Goal: Transaction & Acquisition: Purchase product/service

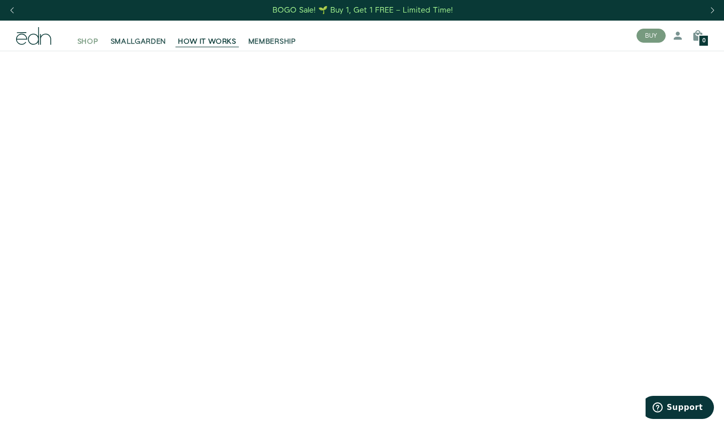
click at [89, 42] on span "SHOP" at bounding box center [87, 42] width 21 height 10
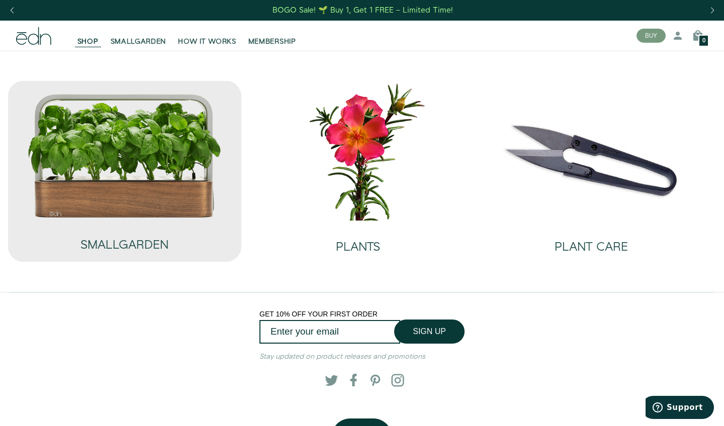
click at [189, 183] on img at bounding box center [124, 155] width 195 height 125
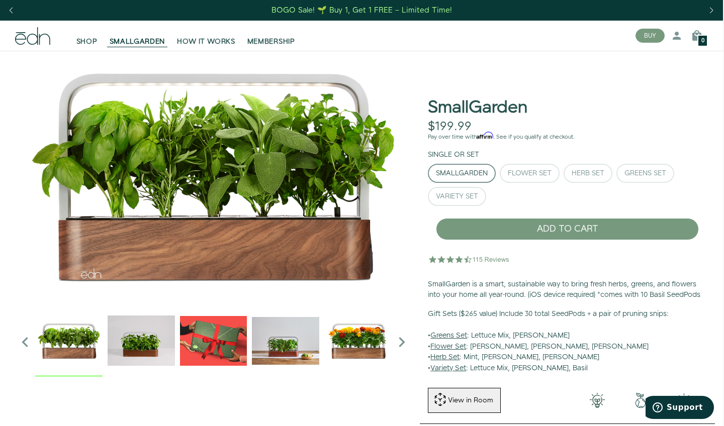
scroll to position [0, 1]
click at [80, 38] on span "SHOP" at bounding box center [86, 42] width 21 height 10
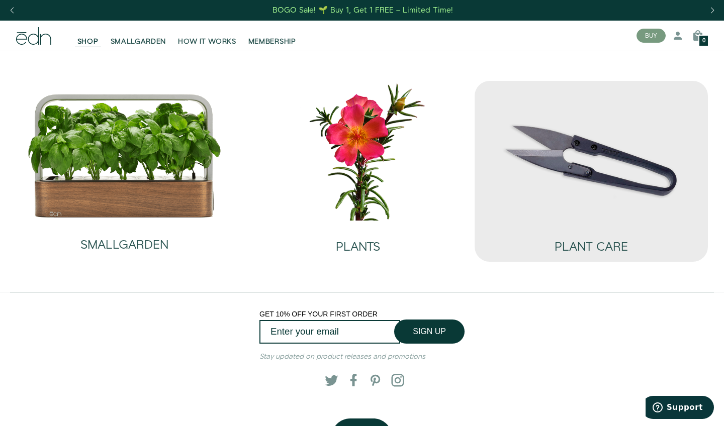
click at [596, 183] on img at bounding box center [590, 150] width 217 height 139
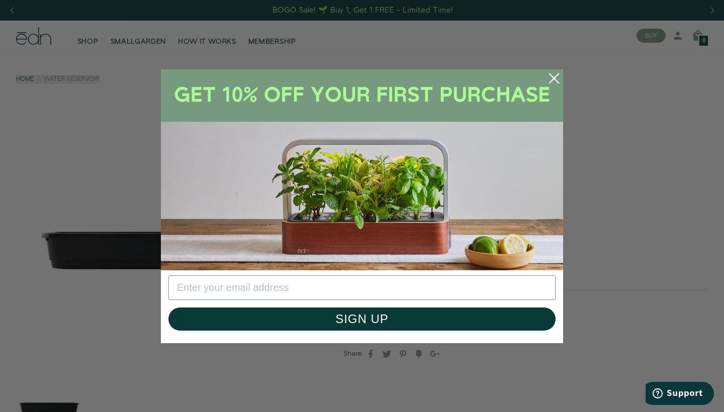
click at [558, 71] on circle "Close dialog" at bounding box center [554, 78] width 22 height 22
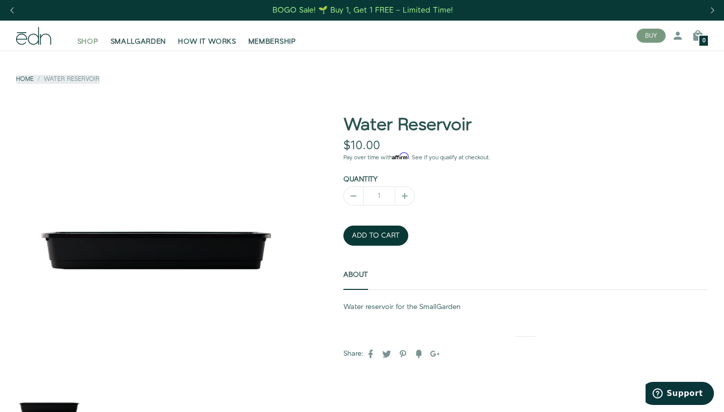
click at [79, 45] on span "SHOP" at bounding box center [87, 42] width 21 height 10
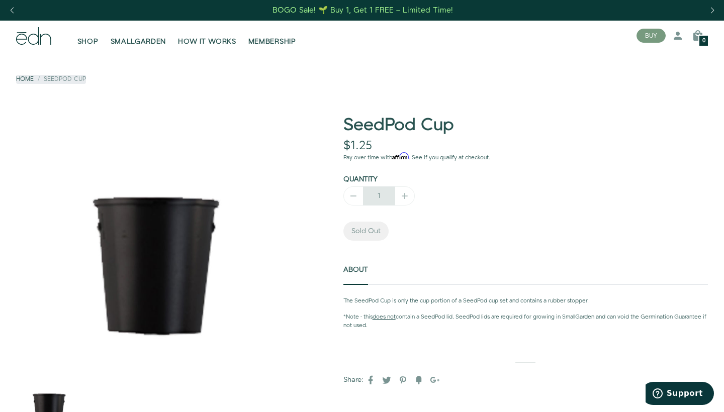
click at [405, 193] on div "1" at bounding box center [378, 195] width 71 height 19
click at [404, 200] on div "1" at bounding box center [378, 195] width 71 height 19
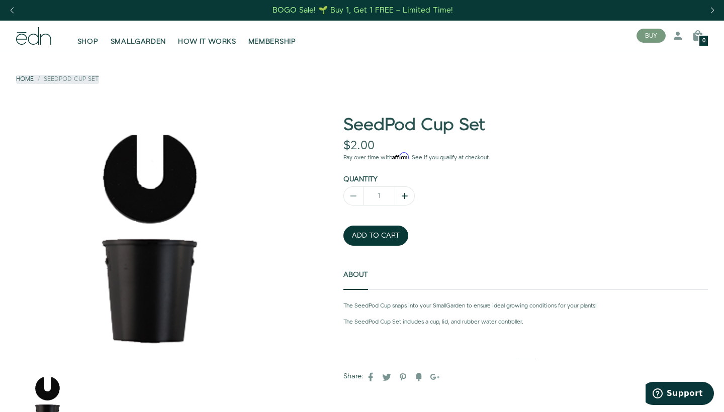
click at [401, 195] on icon "button" at bounding box center [404, 196] width 10 height 10
type input "-67"
click at [381, 199] on input "-67" at bounding box center [379, 195] width 32 height 19
type input "-67"
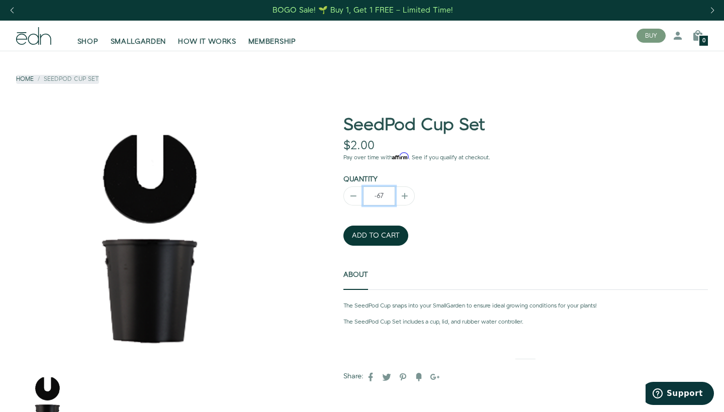
click at [374, 203] on input "-67" at bounding box center [379, 195] width 32 height 19
type input "-6"
type input "1"
click at [409, 195] on icon "button" at bounding box center [404, 196] width 10 height 10
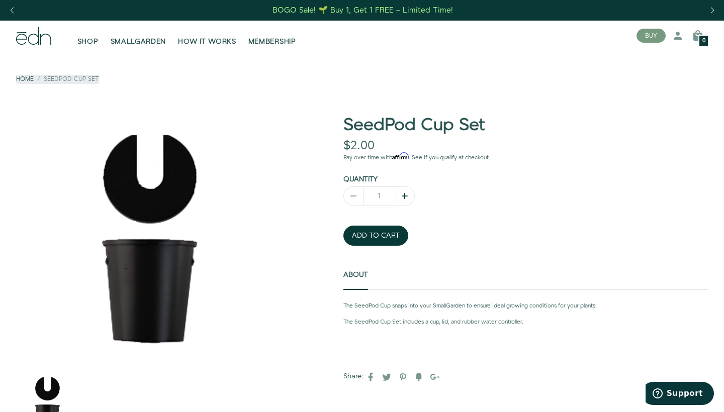
click at [410, 196] on button "button" at bounding box center [405, 195] width 20 height 19
type input "1"
click at [375, 239] on button "ADD TO CART" at bounding box center [375, 236] width 65 height 20
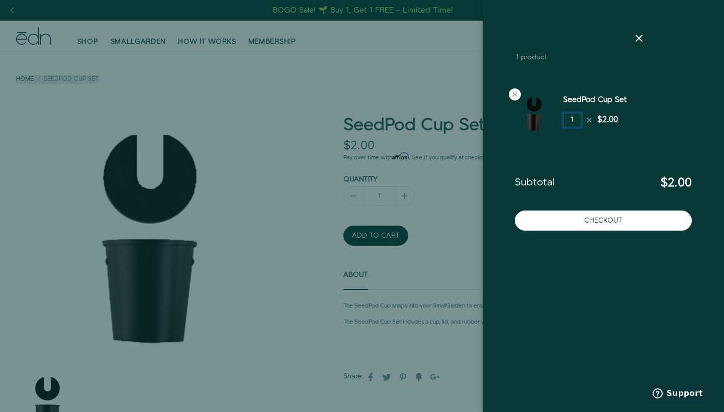
click at [570, 125] on input "1" at bounding box center [572, 120] width 18 height 14
type input "2"
click at [453, 141] on div at bounding box center [362, 206] width 724 height 412
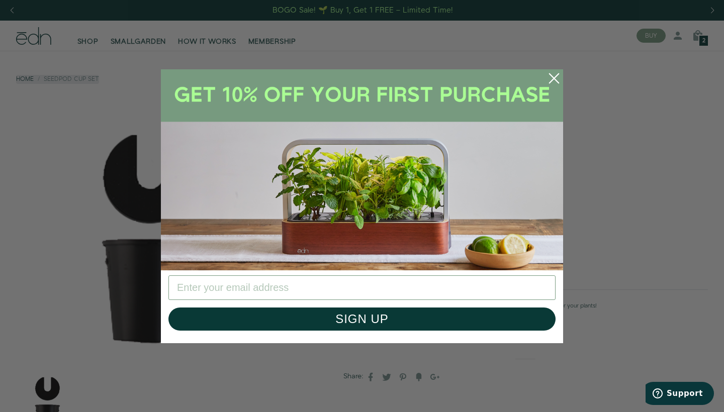
click at [549, 77] on circle "Close dialog" at bounding box center [554, 78] width 22 height 22
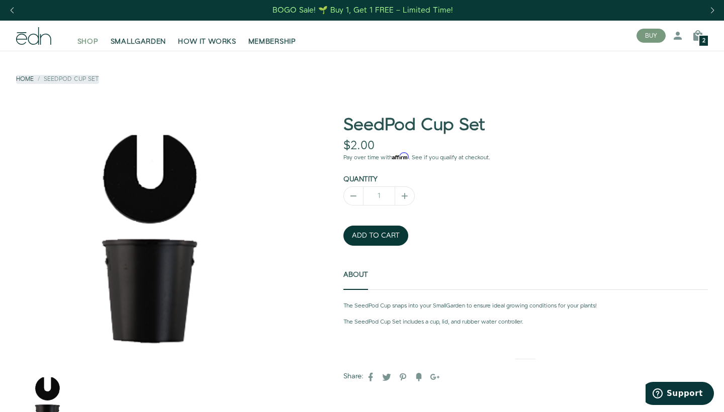
click at [91, 40] on span "SHOP" at bounding box center [87, 42] width 21 height 10
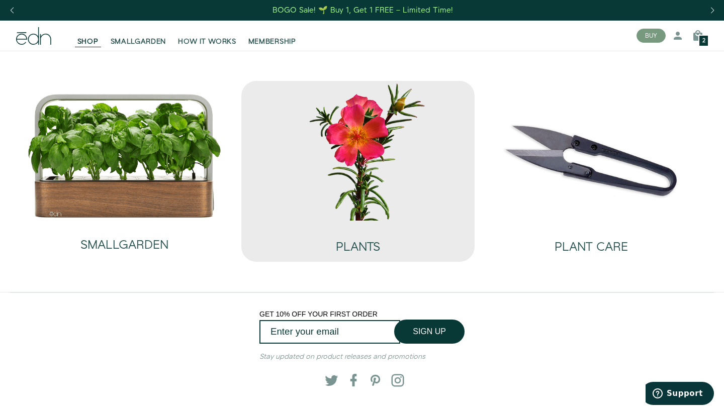
click at [318, 147] on img at bounding box center [357, 150] width 217 height 139
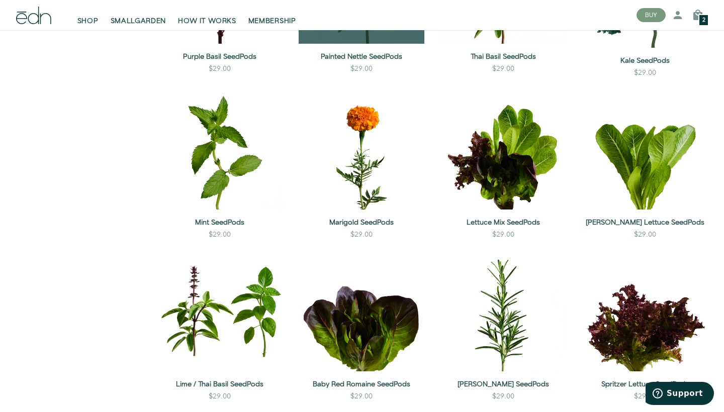
scroll to position [474, 0]
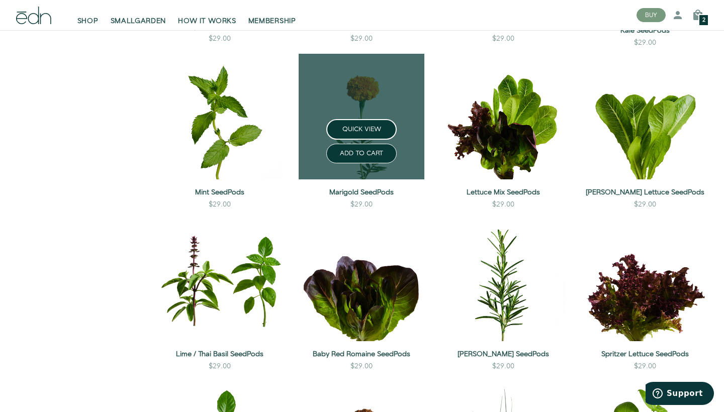
click at [341, 69] on link at bounding box center [361, 117] width 126 height 126
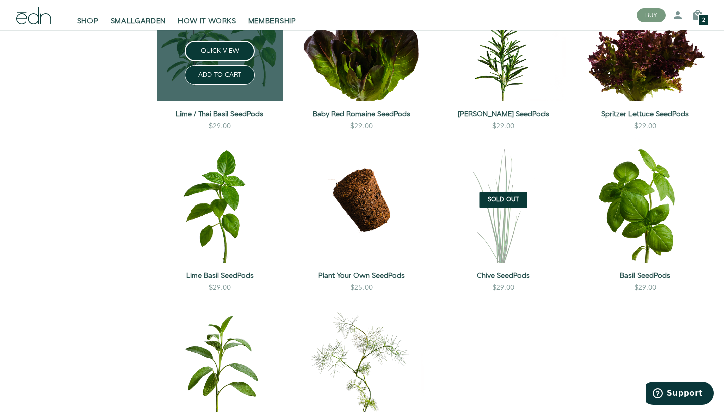
scroll to position [748, 0]
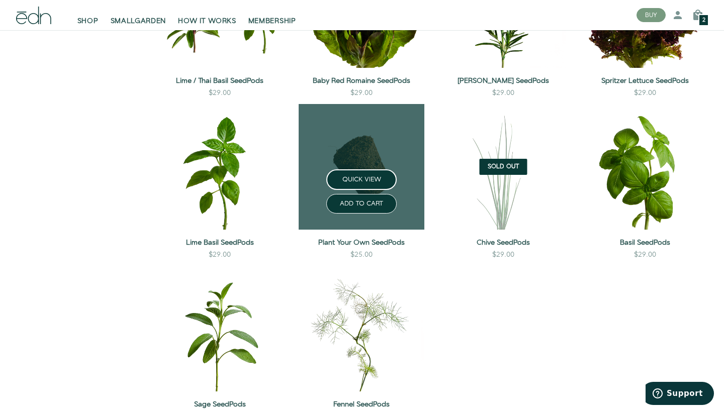
click at [321, 129] on link at bounding box center [361, 167] width 126 height 126
click at [339, 168] on link at bounding box center [361, 167] width 126 height 126
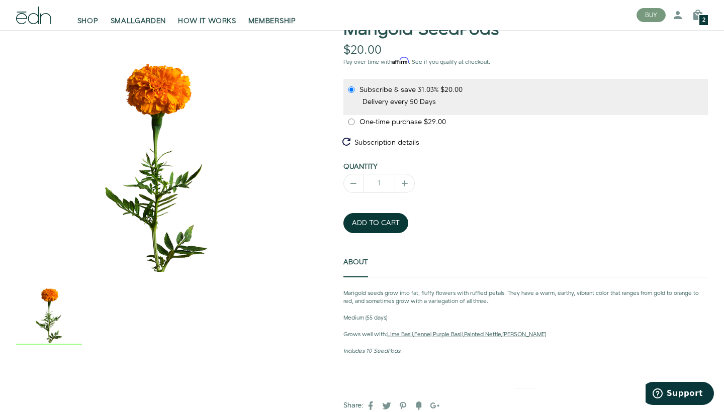
scroll to position [96, 0]
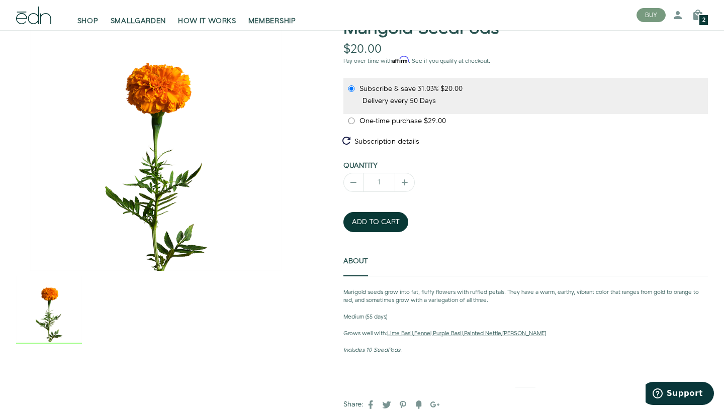
click at [365, 123] on span "One-time purchase" at bounding box center [391, 121] width 64 height 10
click at [355, 123] on input "One-time purchase $29.00" at bounding box center [351, 121] width 8 height 7
radio input "true"
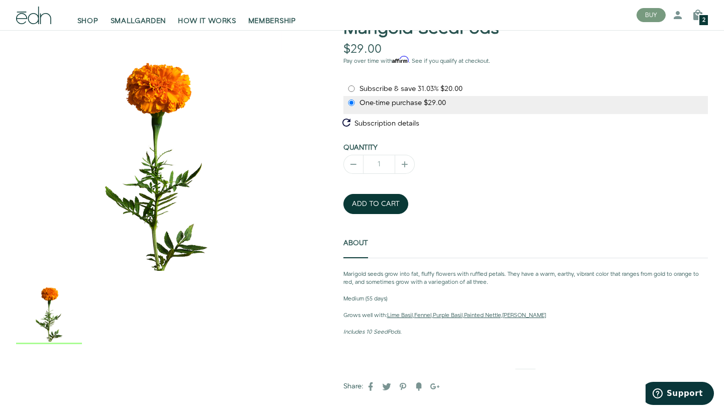
scroll to position [95, 0]
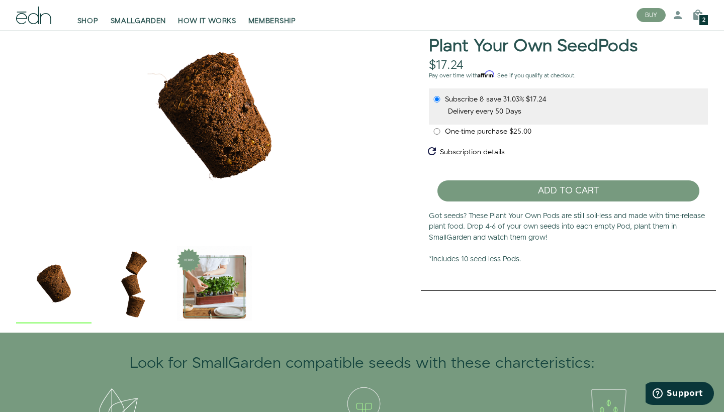
scroll to position [54, 0]
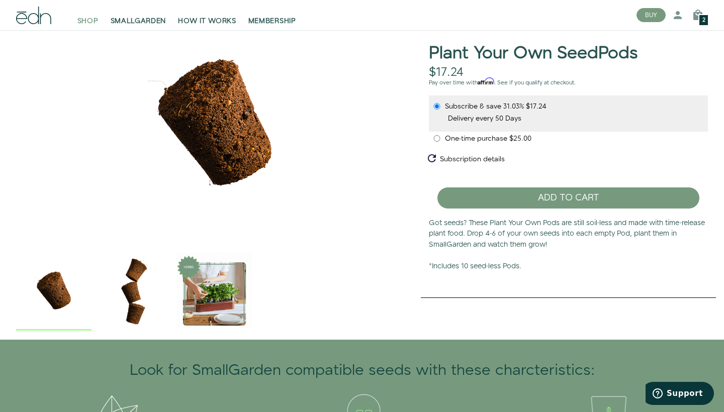
click at [79, 20] on span "SHOP" at bounding box center [87, 21] width 21 height 10
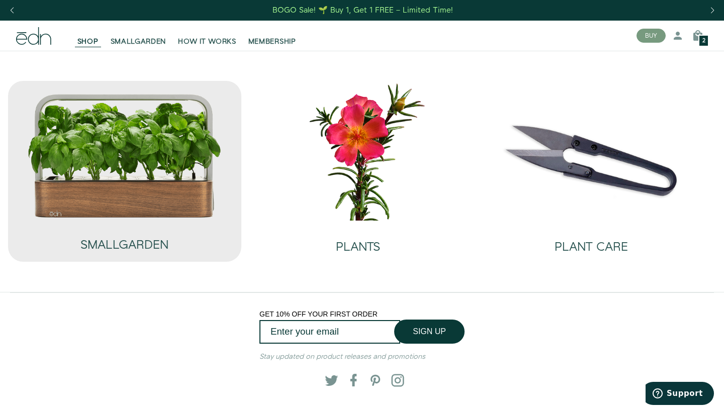
click at [149, 162] on img at bounding box center [124, 155] width 195 height 125
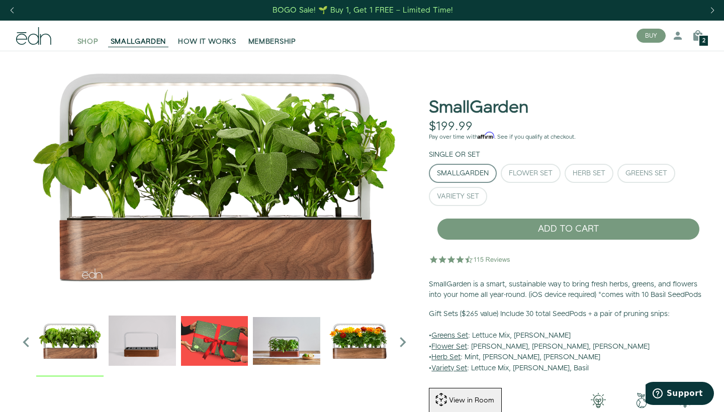
click at [93, 38] on span "SHOP" at bounding box center [87, 42] width 21 height 10
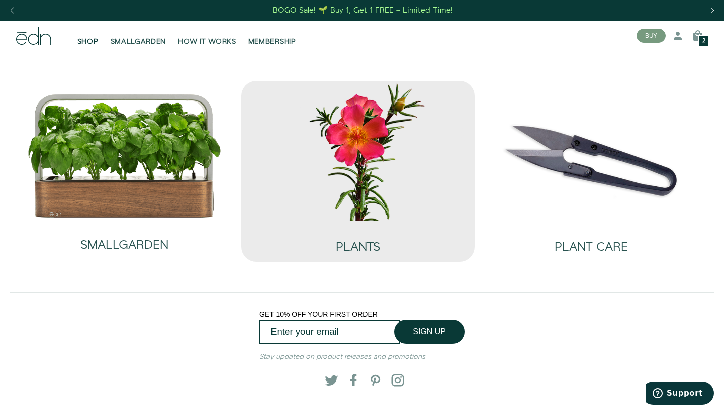
click at [438, 158] on img at bounding box center [357, 150] width 217 height 139
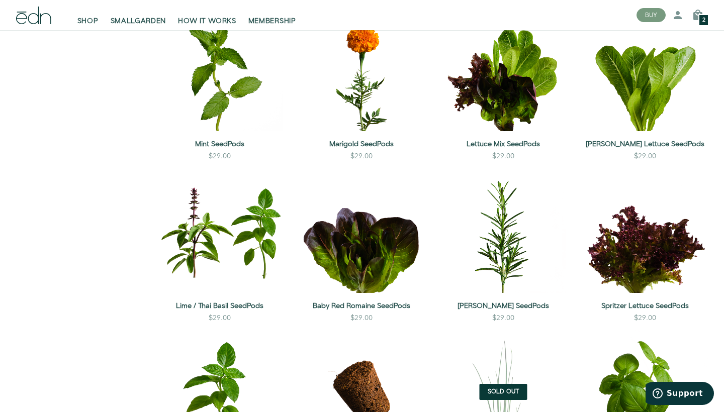
scroll to position [373, 0]
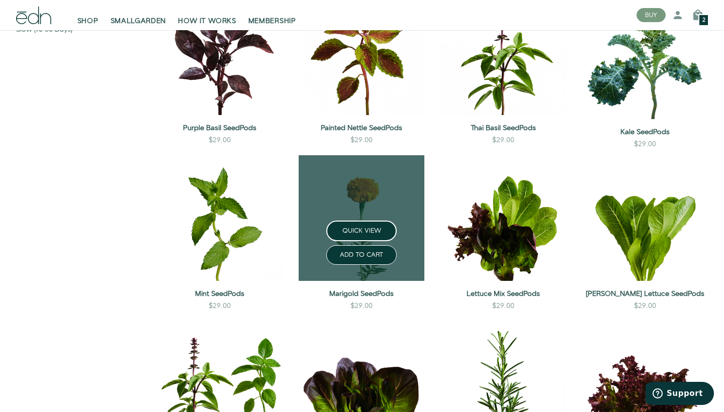
click at [363, 193] on link at bounding box center [361, 218] width 126 height 126
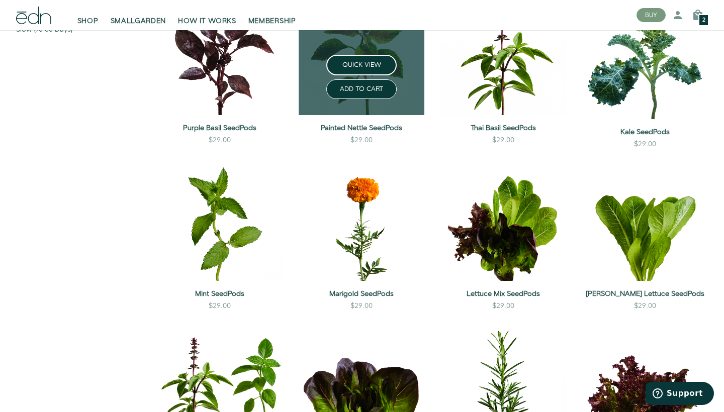
scroll to position [53, 0]
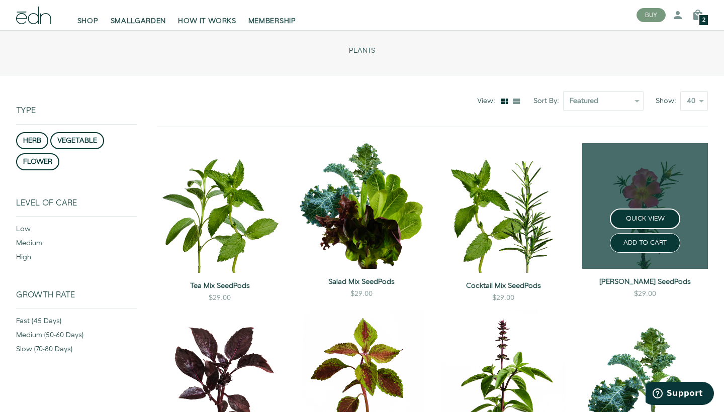
click at [654, 190] on link at bounding box center [645, 206] width 126 height 126
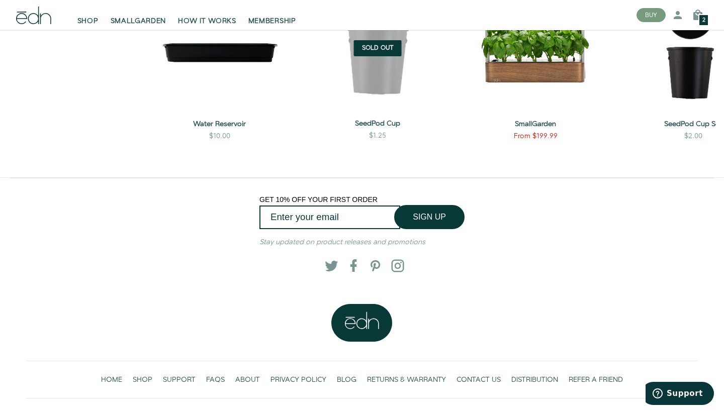
scroll to position [1256, 0]
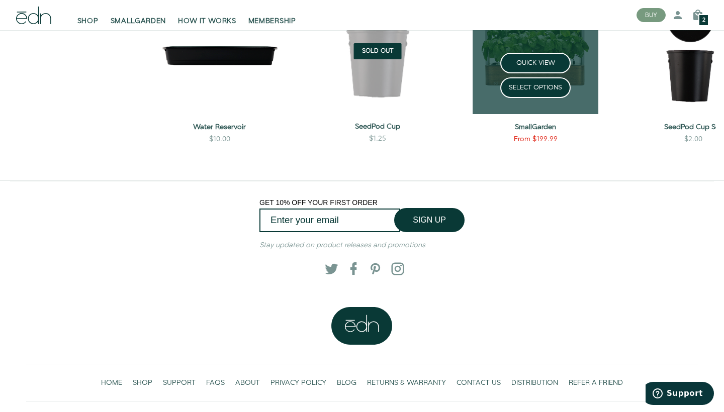
click at [597, 65] on div "QUICK VIEW" at bounding box center [535, 63] width 142 height 21
click at [538, 91] on link "SELECT OPTIONS" at bounding box center [535, 87] width 70 height 21
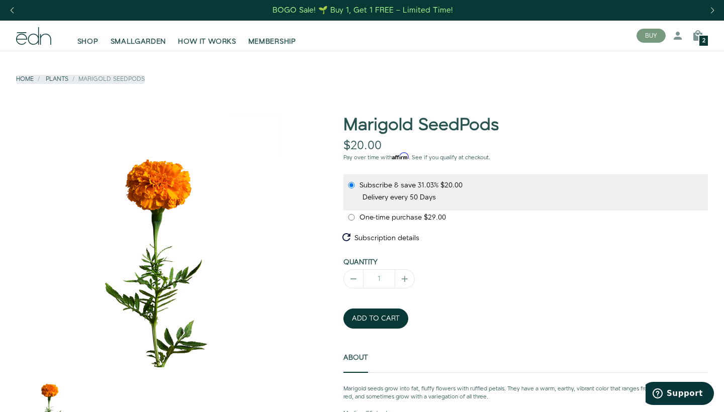
scroll to position [109, 0]
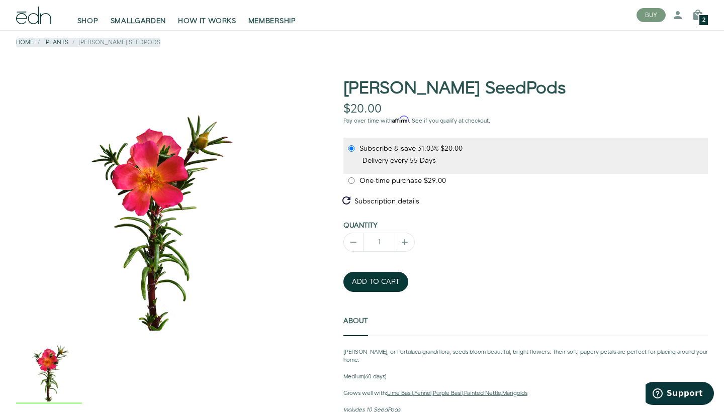
scroll to position [38, 0]
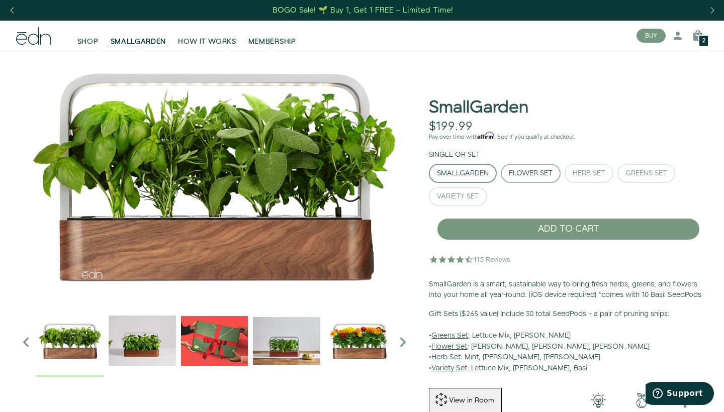
click at [533, 178] on button "Flower Set" at bounding box center [530, 173] width 60 height 19
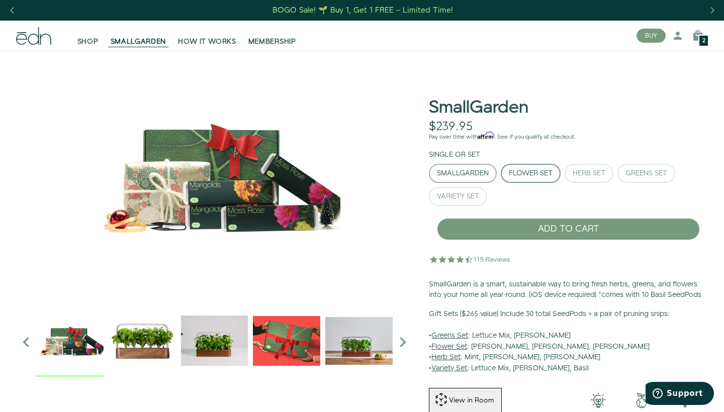
click at [479, 175] on div "SmallGarden" at bounding box center [463, 173] width 52 height 7
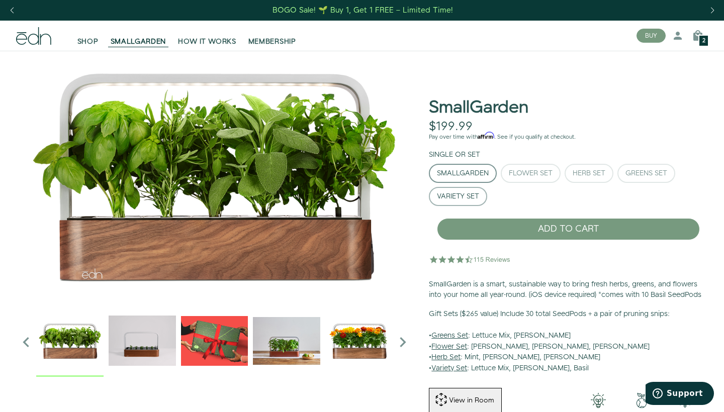
click at [471, 196] on div "Variety Set" at bounding box center [458, 196] width 42 height 7
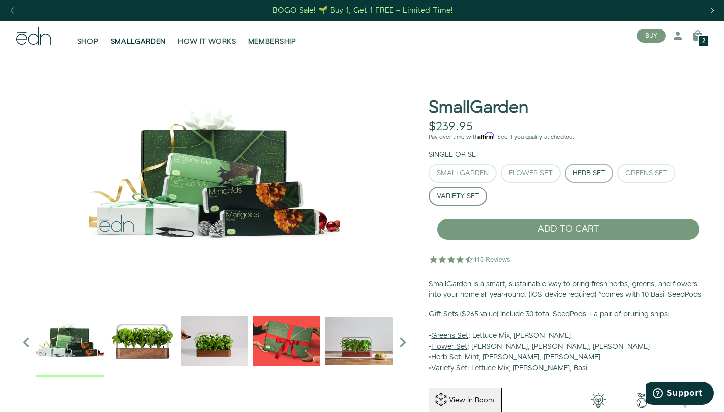
click at [584, 170] on div "Herb Set" at bounding box center [588, 173] width 33 height 7
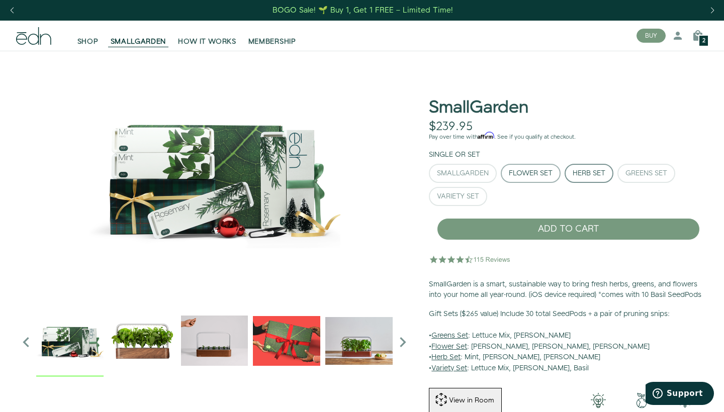
click at [516, 170] on div "Flower Set" at bounding box center [531, 173] width 44 height 7
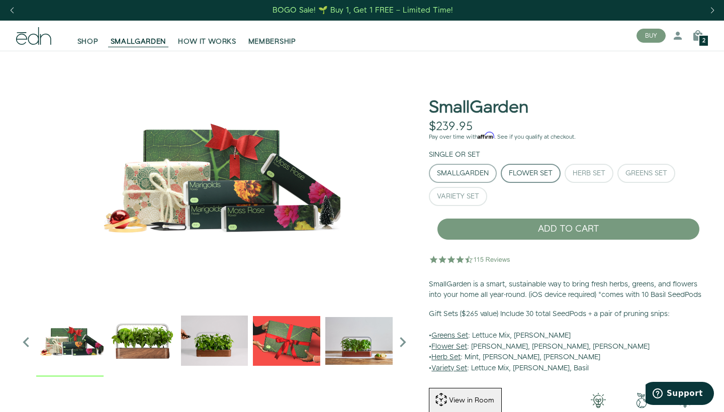
click at [488, 170] on div "SmallGarden" at bounding box center [463, 173] width 52 height 7
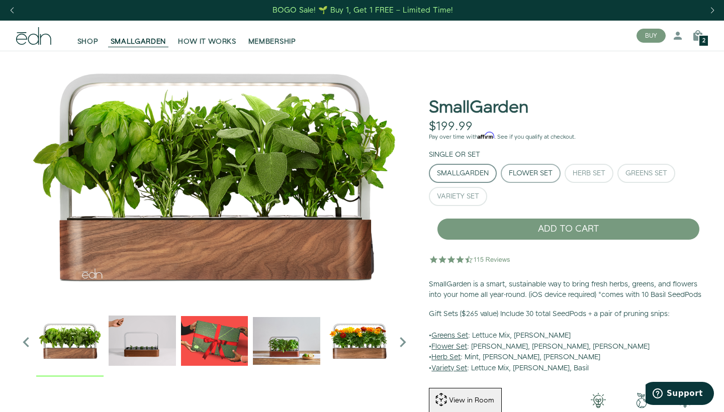
click at [543, 174] on div "Flower Set" at bounding box center [531, 173] width 44 height 7
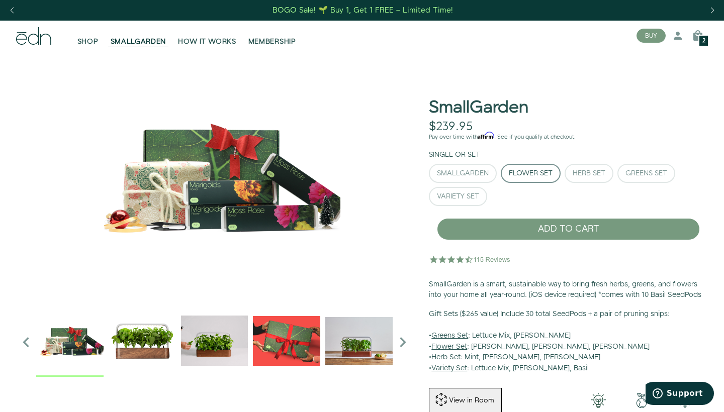
click at [591, 187] on div "SmallGarden Flower Set Herb Set Greens Set" at bounding box center [568, 187] width 279 height 46
click at [595, 182] on div "SmallGarden Flower Set Herb Set Greens Set" at bounding box center [568, 187] width 279 height 46
click at [453, 197] on div "Variety Set" at bounding box center [458, 196] width 42 height 7
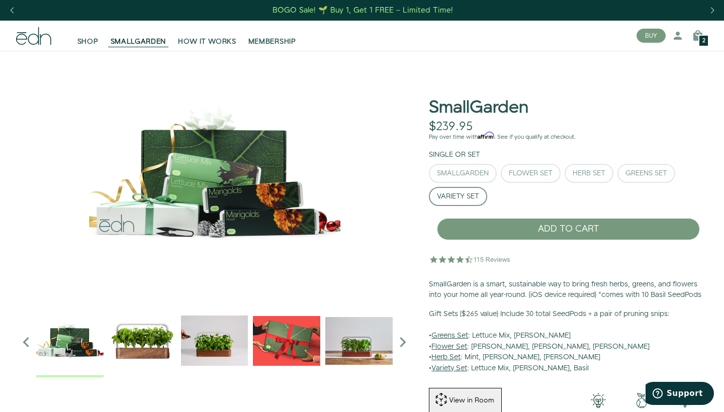
scroll to position [78, 0]
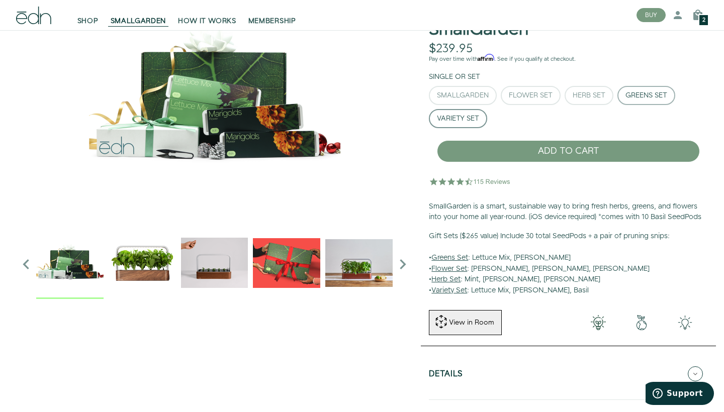
click at [636, 101] on button "Greens Set" at bounding box center [646, 95] width 58 height 19
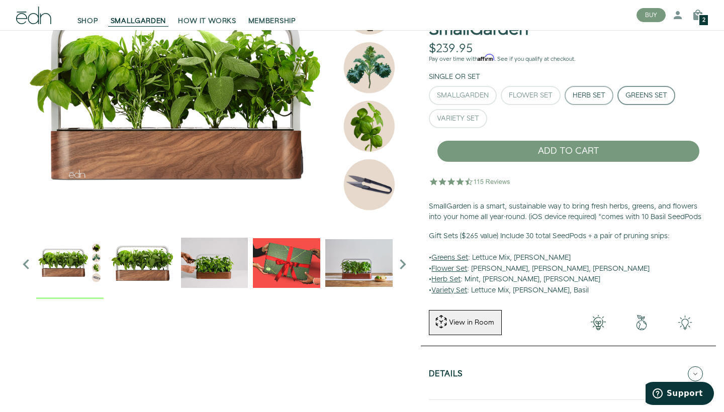
click at [582, 101] on button "Herb Set" at bounding box center [588, 95] width 49 height 19
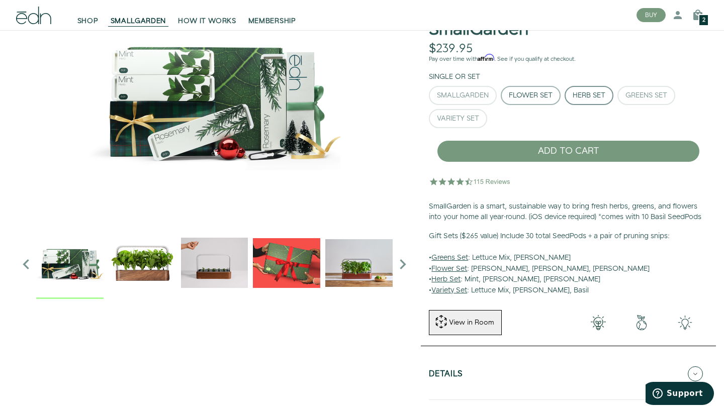
click at [512, 92] on div "Flower Set" at bounding box center [531, 95] width 44 height 7
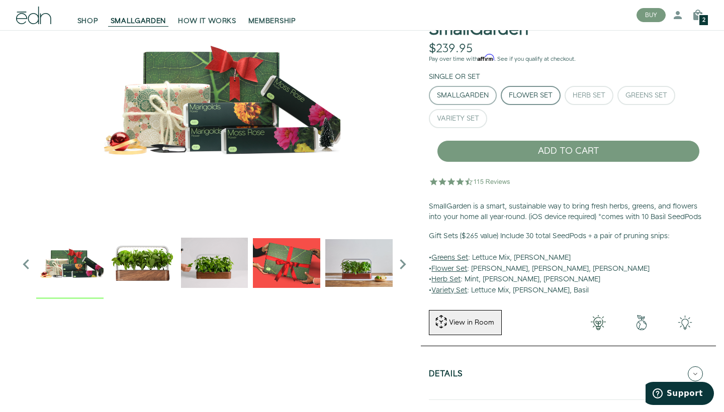
click at [459, 101] on button "SmallGarden" at bounding box center [463, 95] width 68 height 19
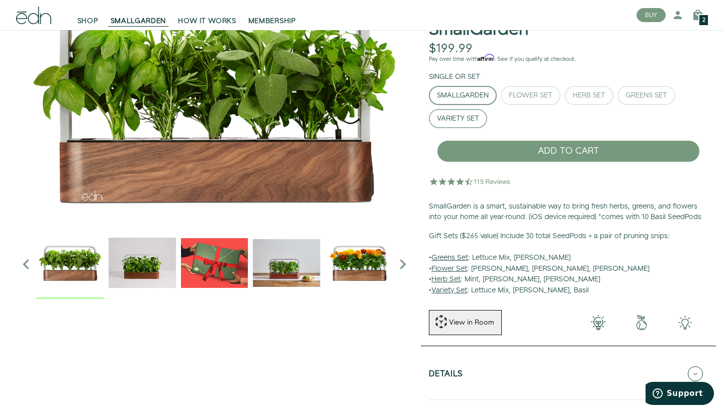
click at [483, 114] on button "Variety Set" at bounding box center [458, 118] width 58 height 19
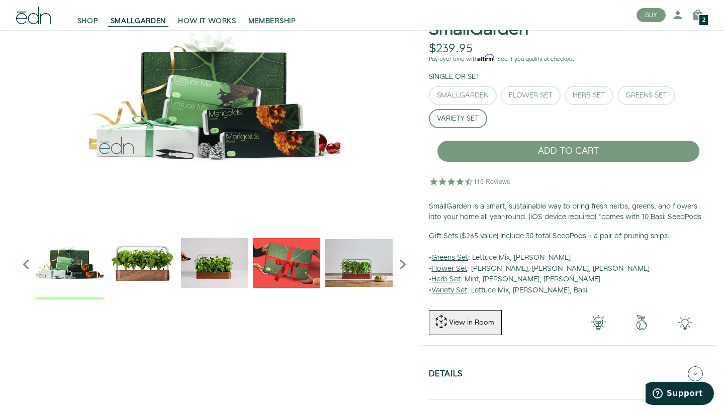
click at [161, 245] on img "1 / 6" at bounding box center [142, 262] width 67 height 67
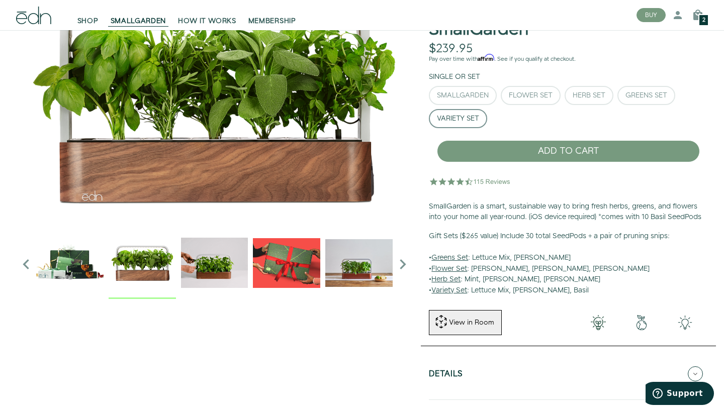
click at [195, 253] on img "2 / 6" at bounding box center [214, 262] width 67 height 67
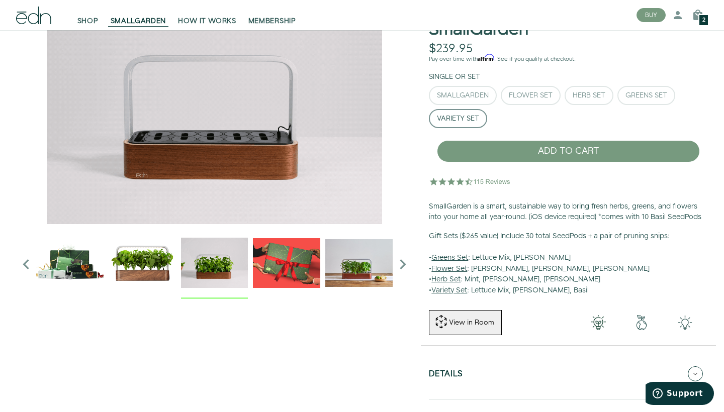
click at [261, 243] on img "3 / 6" at bounding box center [286, 262] width 67 height 67
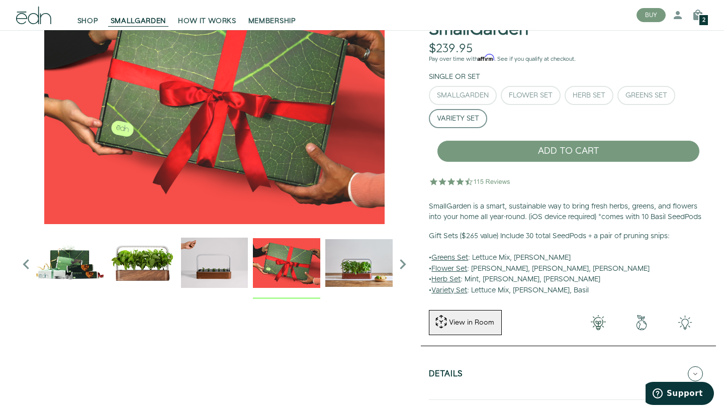
click at [366, 272] on img "4 / 6" at bounding box center [358, 262] width 67 height 67
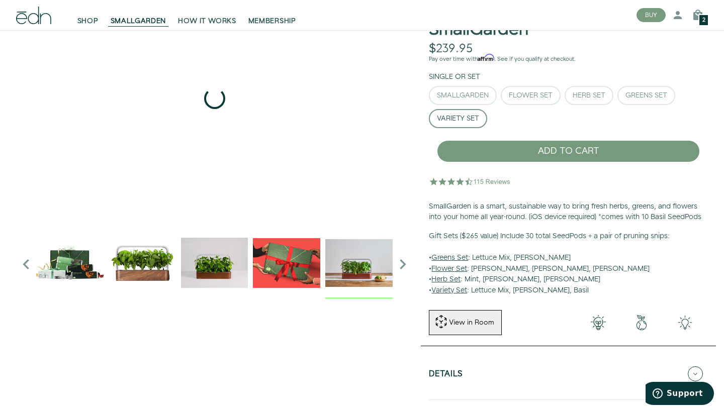
click at [277, 272] on img "3 / 6" at bounding box center [286, 262] width 67 height 67
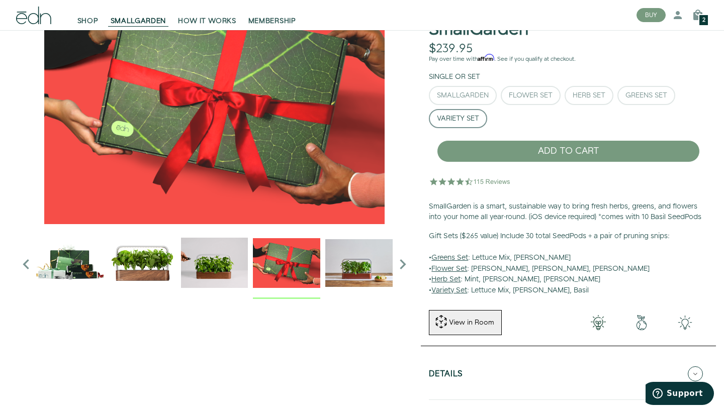
click at [179, 267] on div at bounding box center [214, 264] width 356 height 70
click at [97, 260] on img at bounding box center [69, 262] width 67 height 67
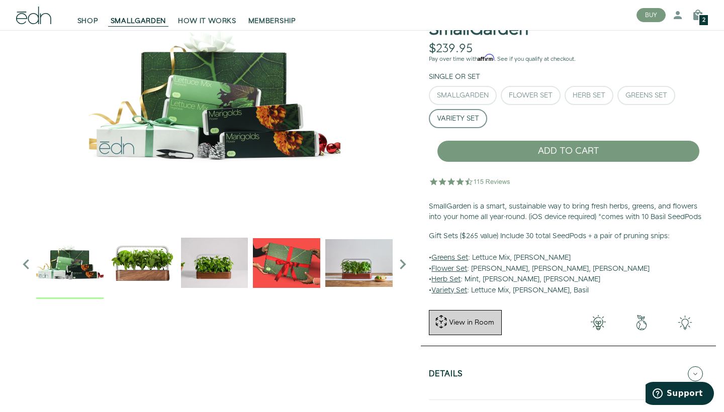
click at [485, 322] on button "View in Room" at bounding box center [465, 322] width 73 height 25
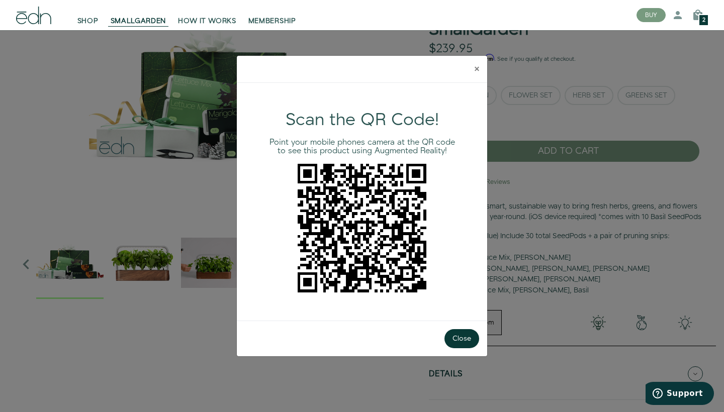
click at [475, 66] on span "×" at bounding box center [476, 68] width 5 height 15
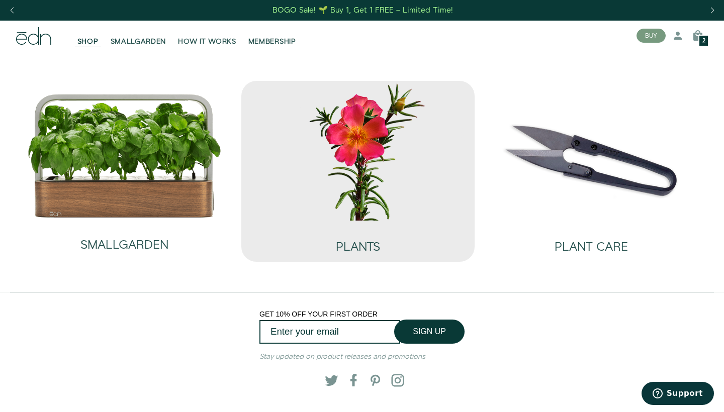
click at [331, 146] on img at bounding box center [357, 150] width 217 height 139
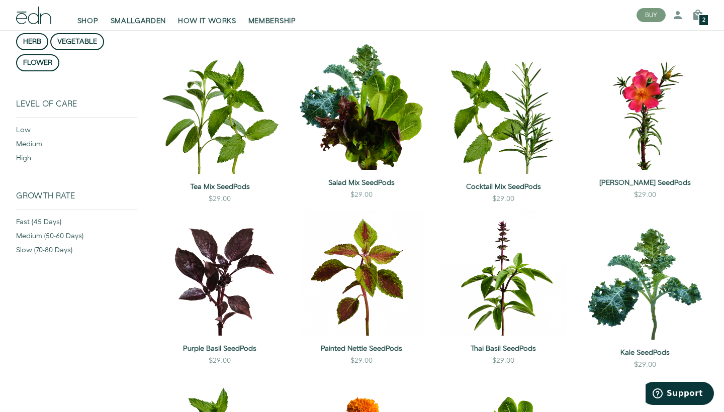
scroll to position [172, 0]
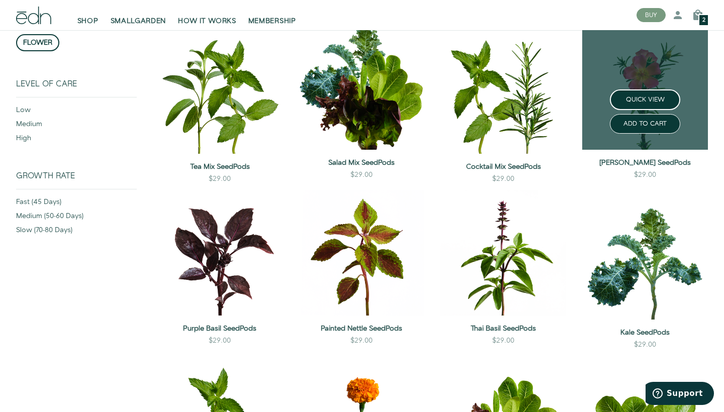
click at [618, 77] on link at bounding box center [645, 87] width 126 height 126
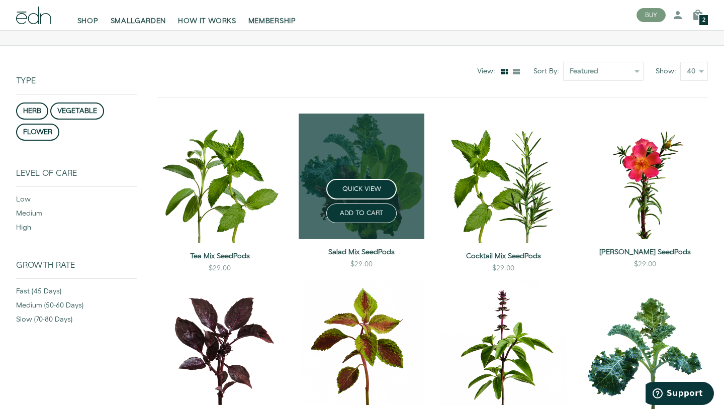
scroll to position [82, 0]
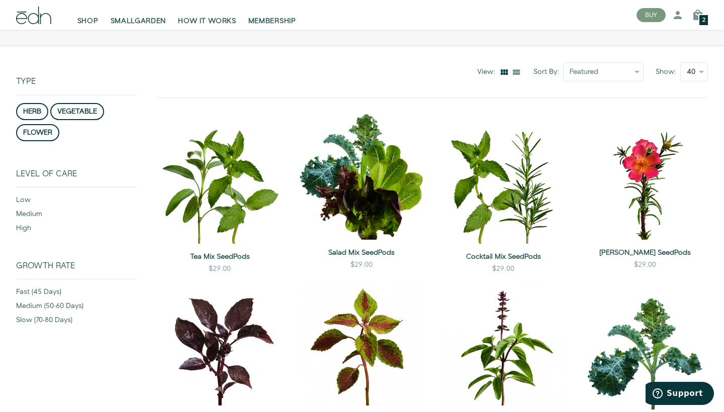
select select "show-50"
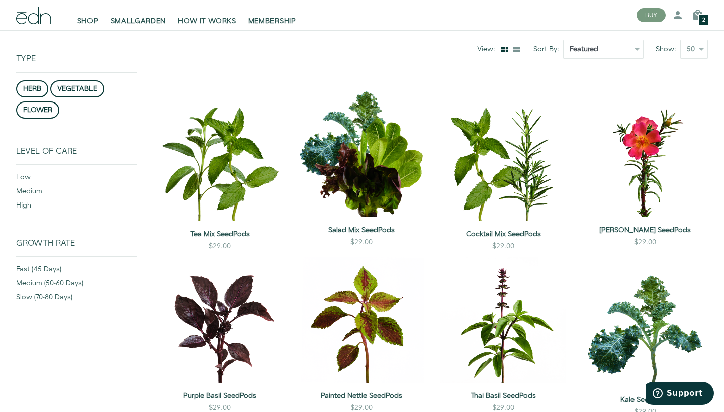
scroll to position [128, 0]
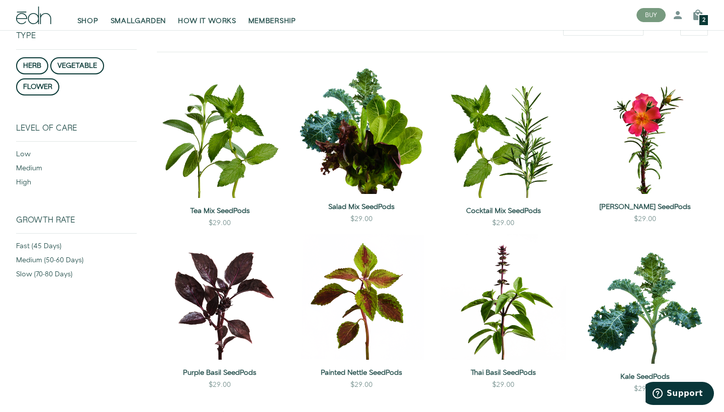
select select "best-selling"
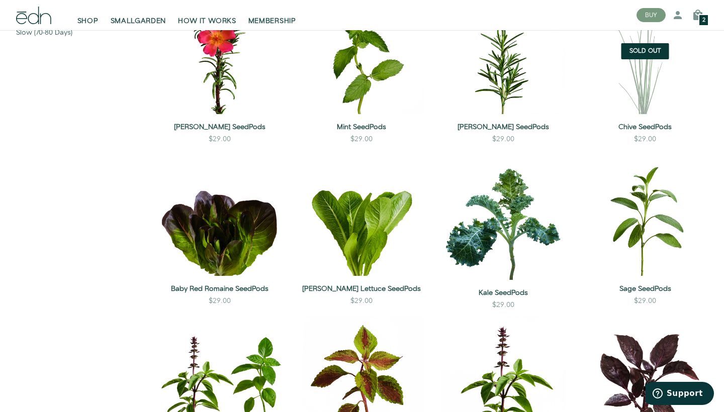
scroll to position [363, 0]
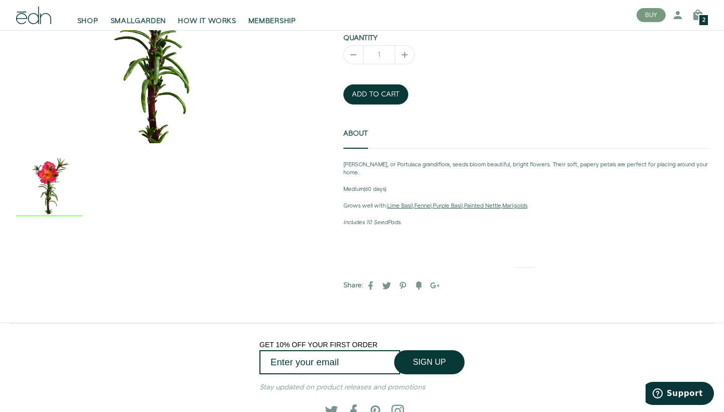
scroll to position [225, 0]
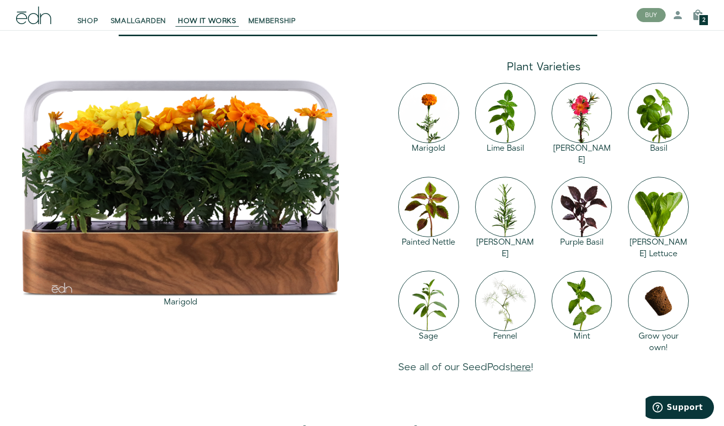
scroll to position [950, 0]
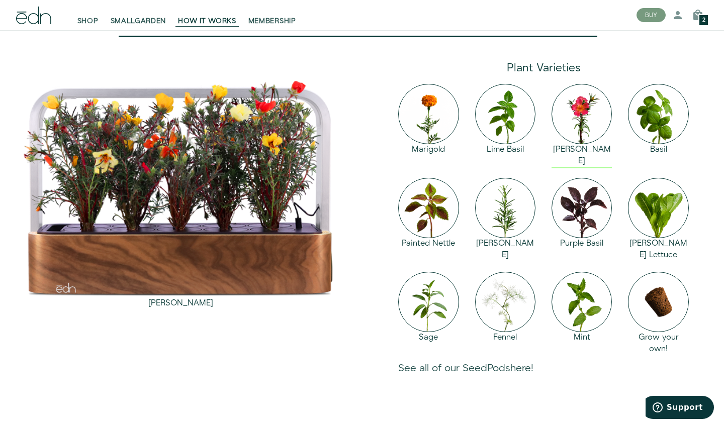
click at [571, 144] on img at bounding box center [581, 114] width 60 height 60
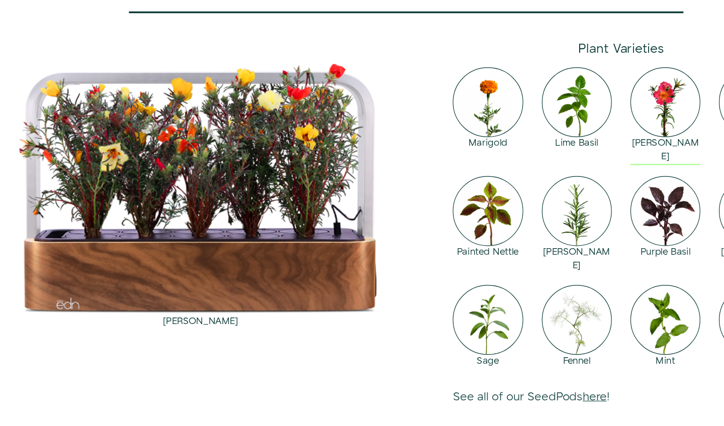
scroll to position [882, 0]
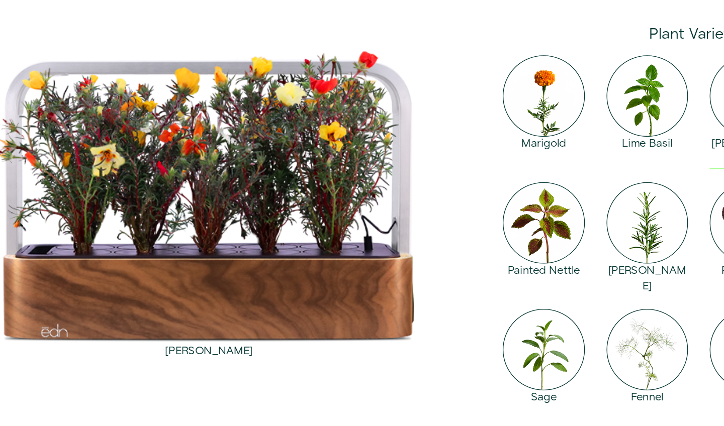
click at [551, 151] on img at bounding box center [581, 181] width 60 height 60
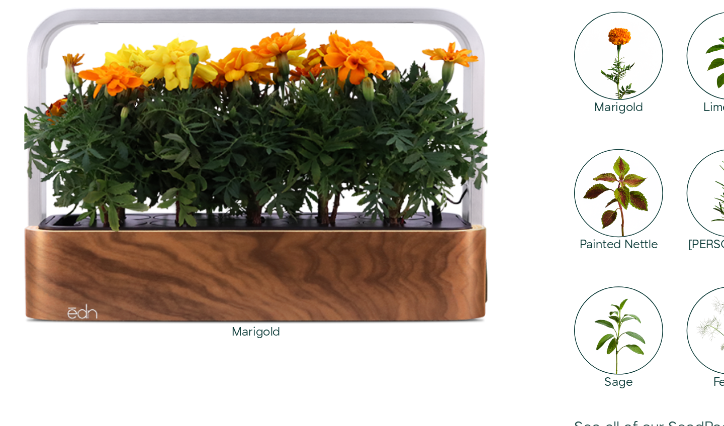
scroll to position [891, 0]
click at [409, 143] on img at bounding box center [428, 173] width 60 height 60
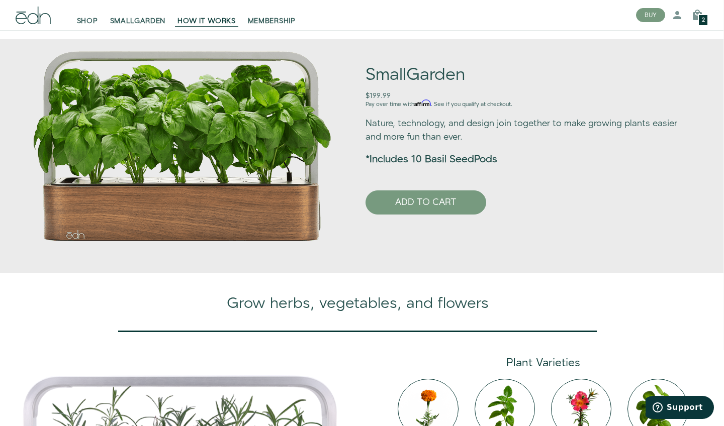
scroll to position [631, 1]
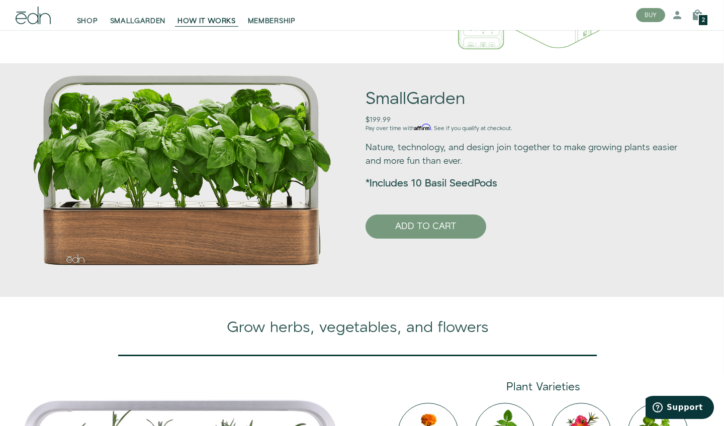
click at [148, 29] on div "SHOP SMALLGARDEN HOW IT WORKS MEMBERSHIP" at bounding box center [318, 15] width 620 height 30
click at [148, 26] on span "SMALLGARDEN" at bounding box center [138, 21] width 56 height 10
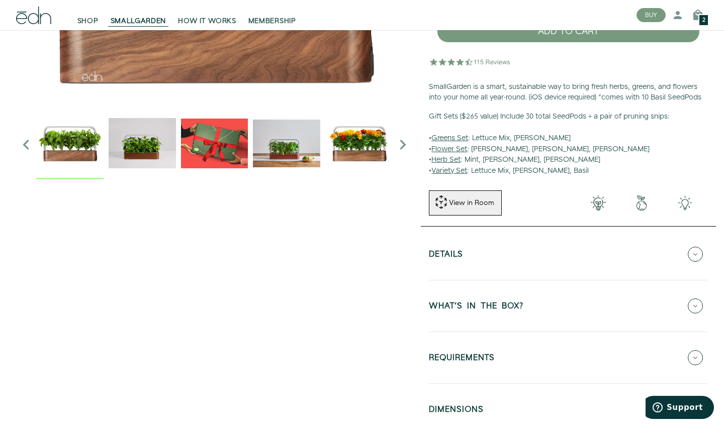
scroll to position [189, 0]
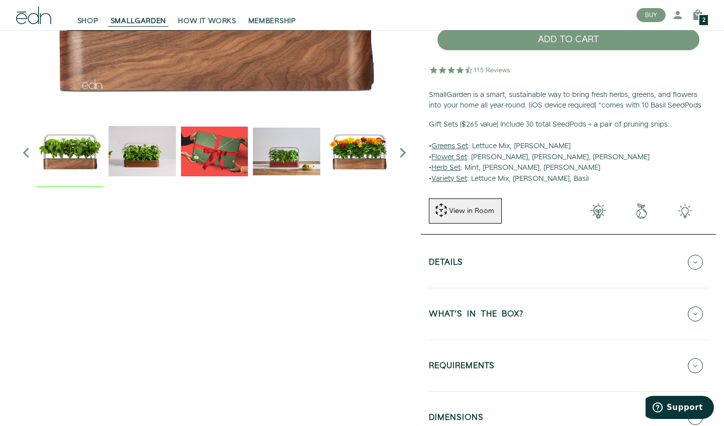
click at [447, 162] on u "Flower Set" at bounding box center [449, 157] width 36 height 10
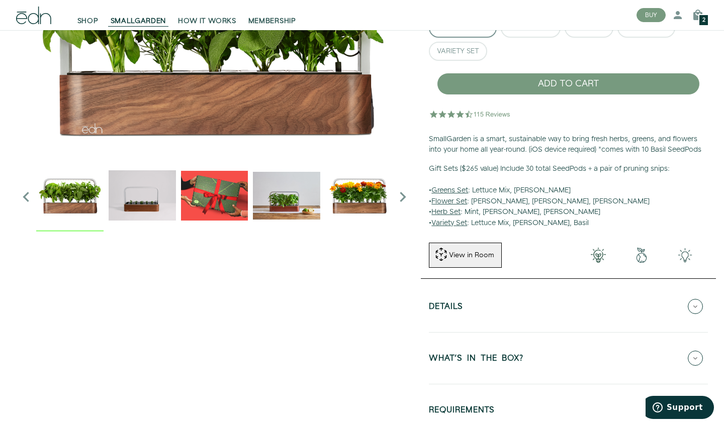
scroll to position [0, 0]
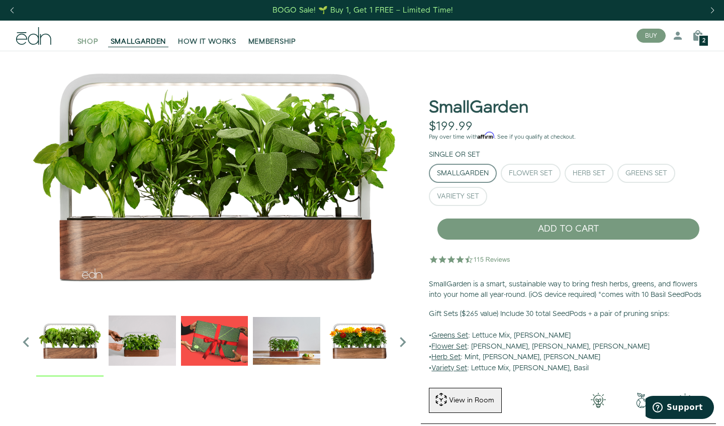
click at [97, 40] on span "SHOP" at bounding box center [87, 42] width 21 height 10
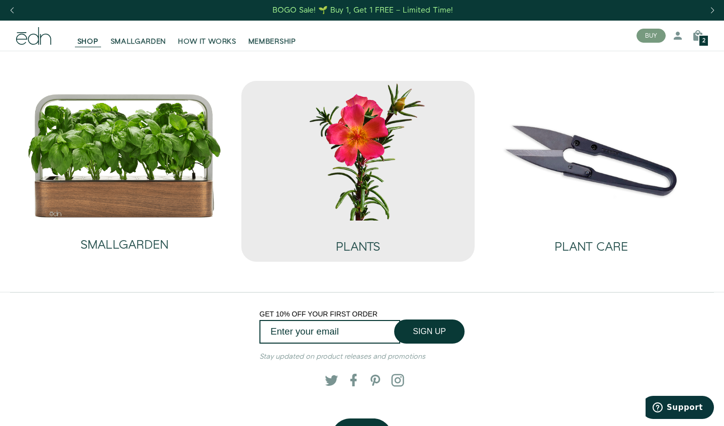
click at [298, 167] on img at bounding box center [357, 150] width 217 height 139
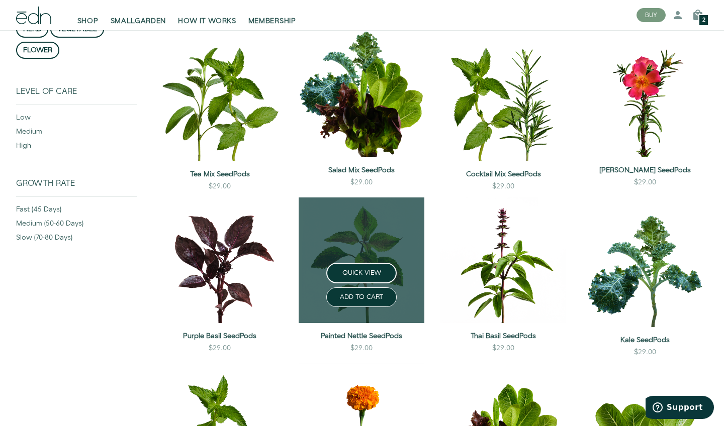
scroll to position [288, 0]
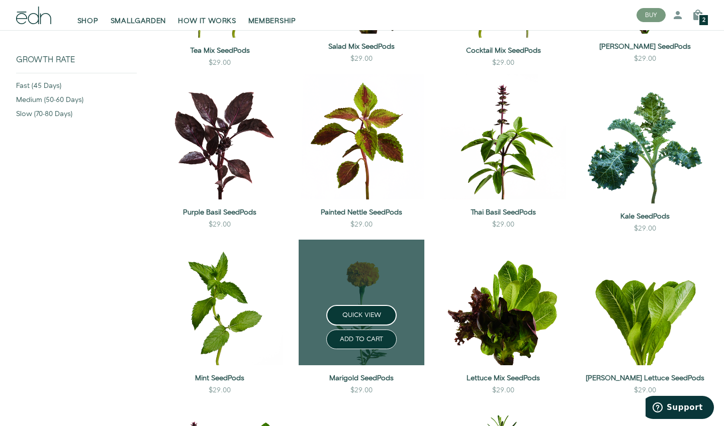
click at [341, 282] on link at bounding box center [361, 303] width 126 height 126
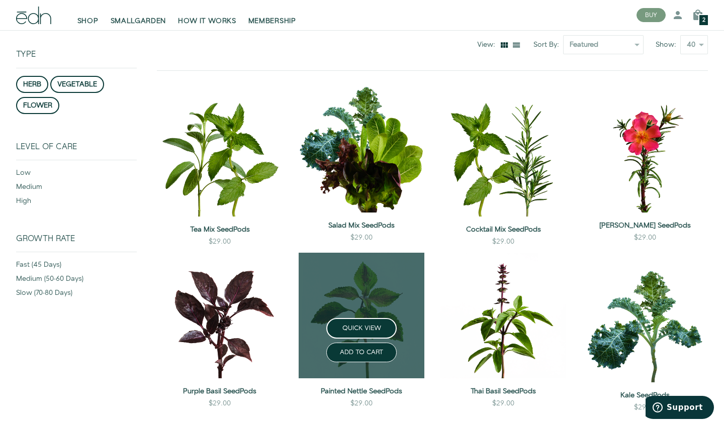
scroll to position [90, 0]
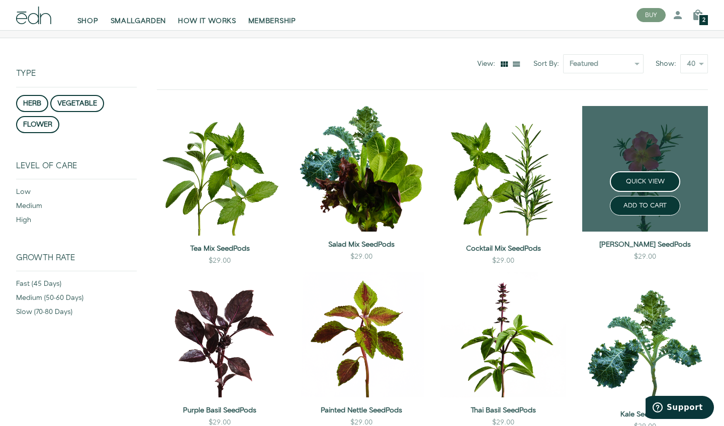
click at [653, 162] on link at bounding box center [645, 169] width 126 height 126
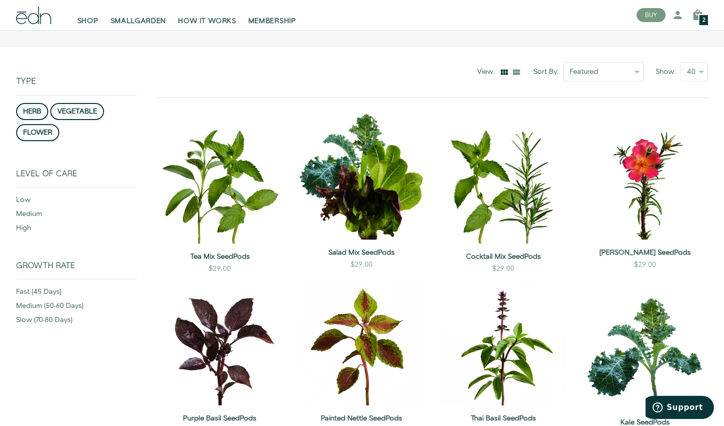
scroll to position [83, 0]
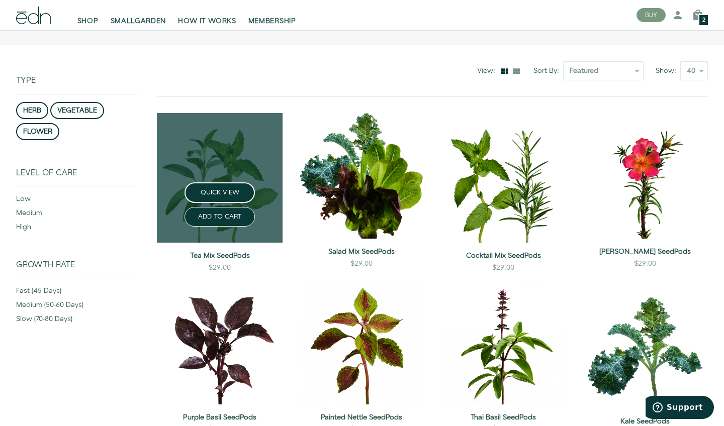
click at [222, 164] on link at bounding box center [220, 178] width 126 height 130
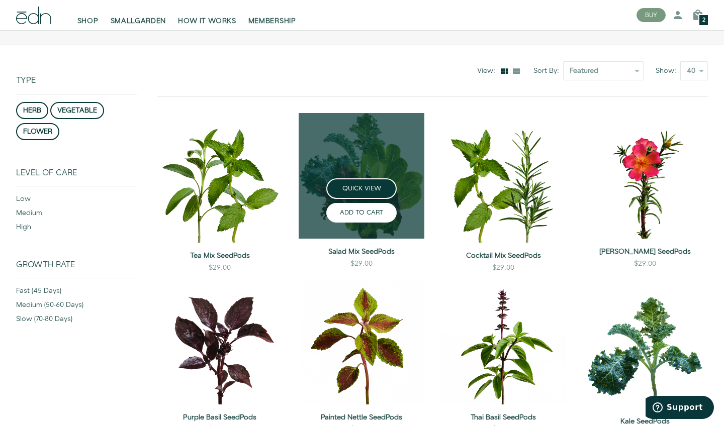
click at [331, 218] on button "ADD TO CART" at bounding box center [361, 213] width 70 height 20
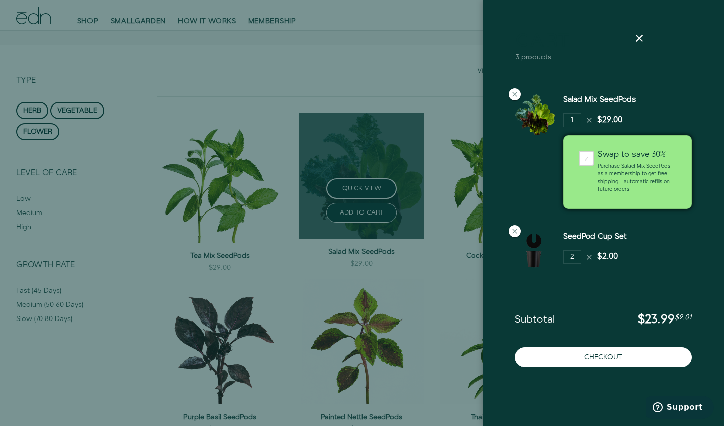
click at [386, 129] on div at bounding box center [362, 213] width 724 height 426
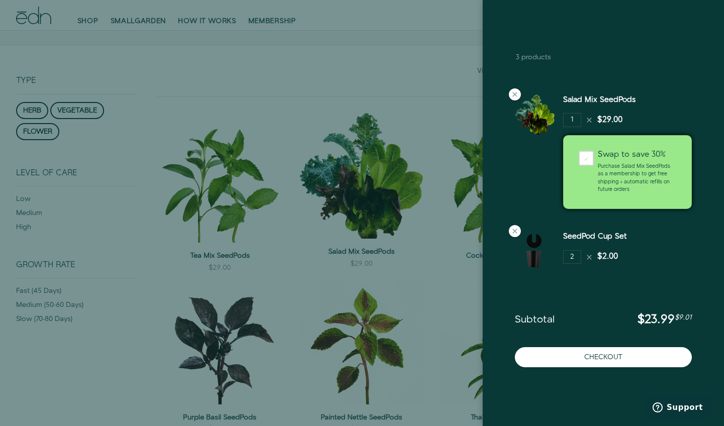
click at [636, 41] on icon at bounding box center [639, 38] width 12 height 12
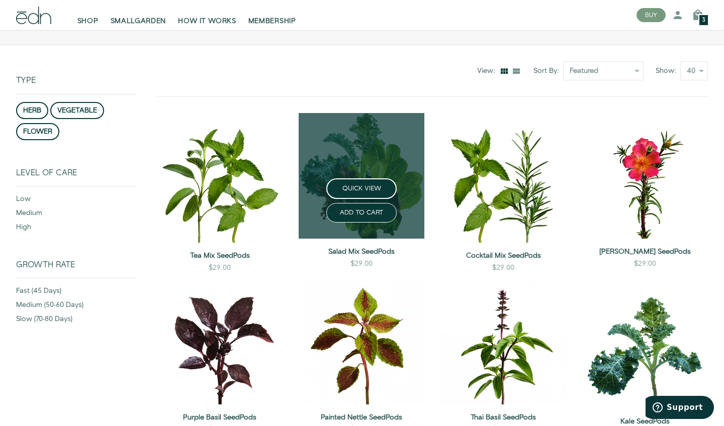
click at [355, 149] on link at bounding box center [361, 176] width 126 height 126
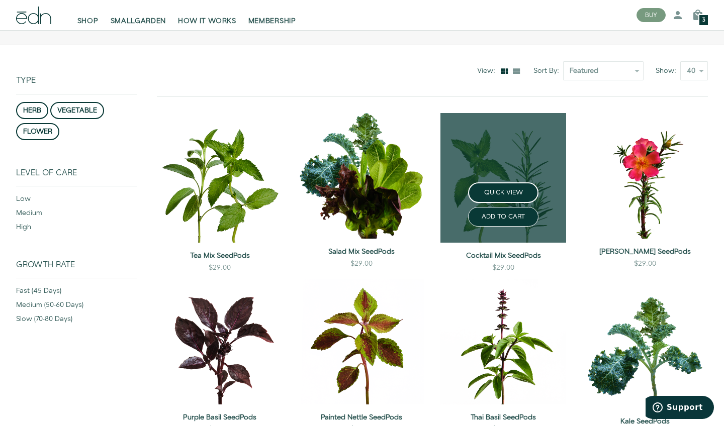
click at [527, 122] on link at bounding box center [503, 178] width 126 height 130
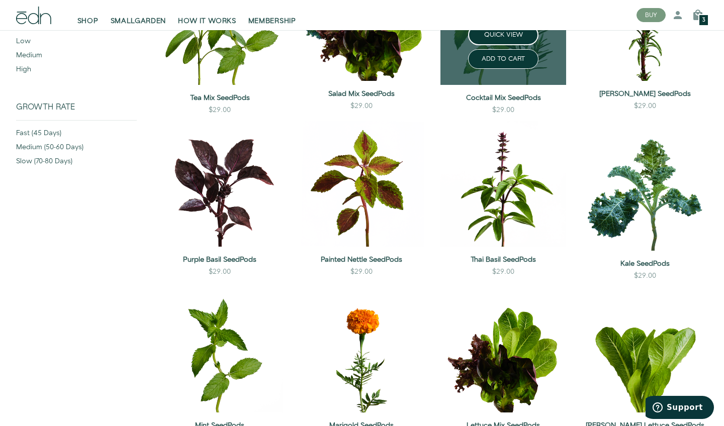
scroll to position [243, 0]
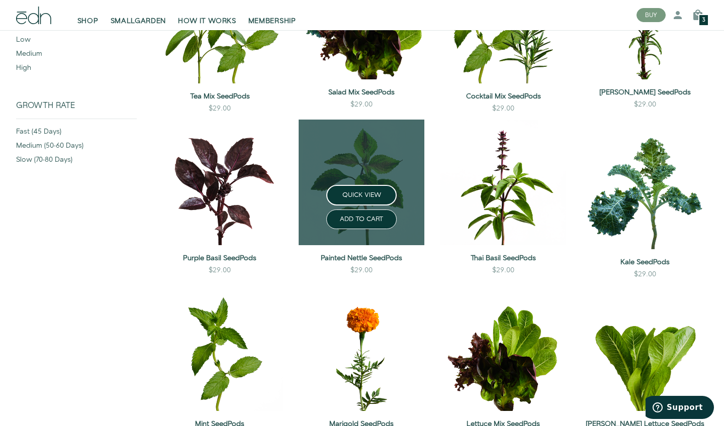
click at [361, 141] on link at bounding box center [361, 183] width 126 height 126
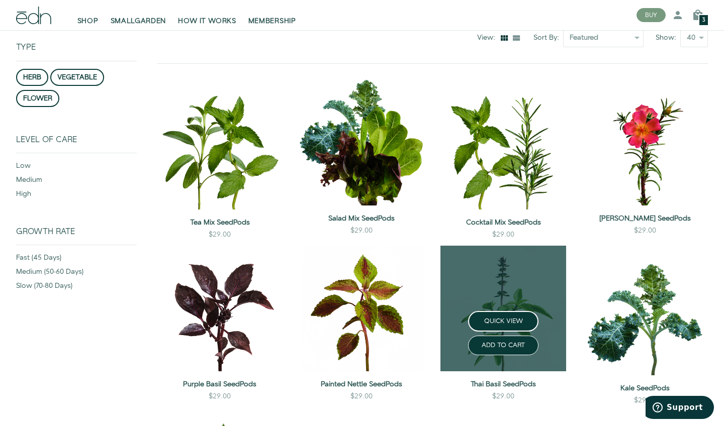
scroll to position [240, 0]
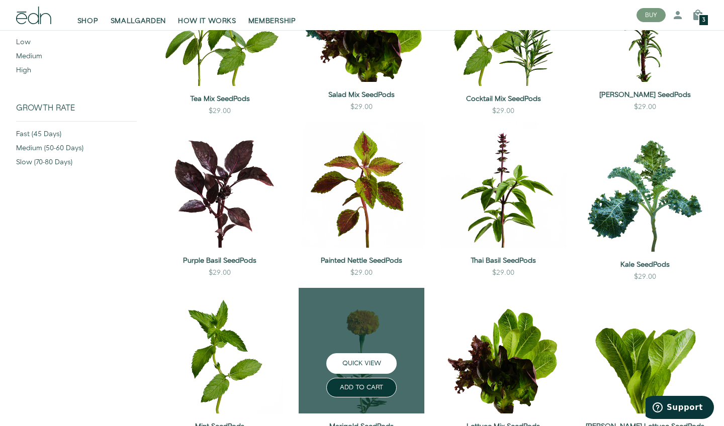
click at [359, 361] on button "QUICK VIEW" at bounding box center [361, 363] width 70 height 21
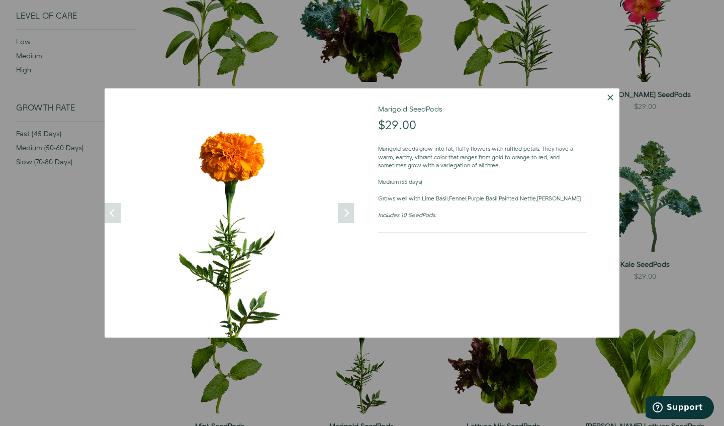
click at [611, 95] on button "Dismiss" at bounding box center [610, 97] width 18 height 18
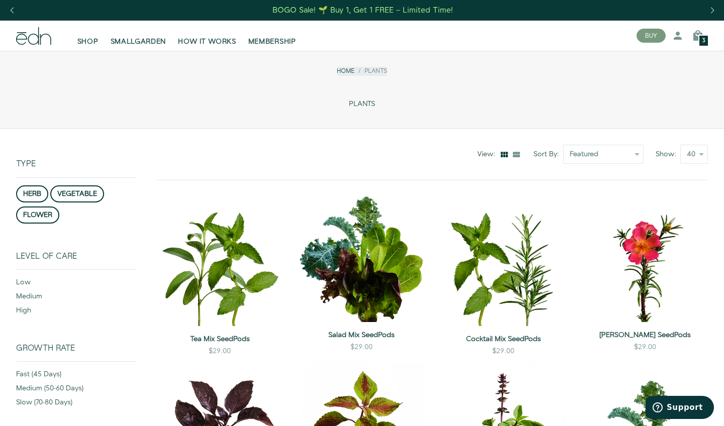
scroll to position [0, 0]
click at [707, 38] on div "3" at bounding box center [703, 41] width 11 height 12
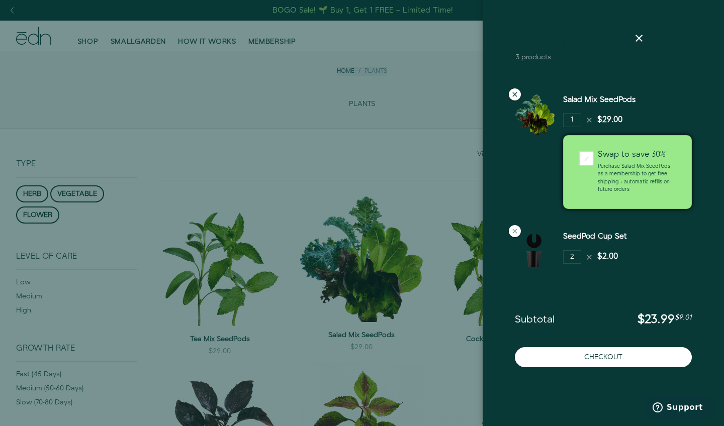
click at [516, 93] on icon at bounding box center [515, 94] width 8 height 8
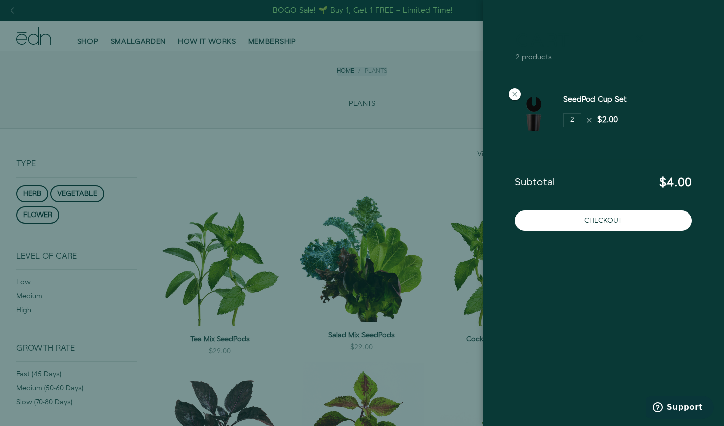
click at [640, 34] on icon at bounding box center [639, 38] width 12 height 12
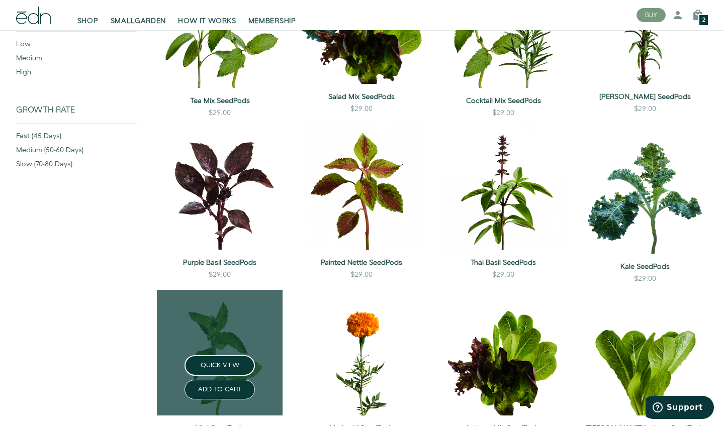
scroll to position [246, 0]
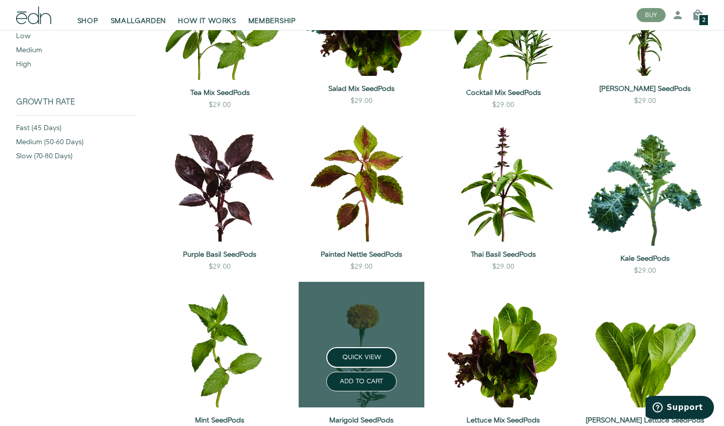
click at [393, 330] on link at bounding box center [361, 345] width 126 height 126
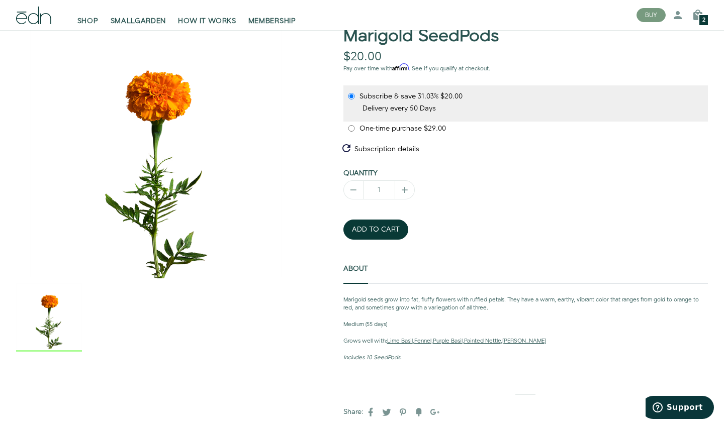
scroll to position [87, 0]
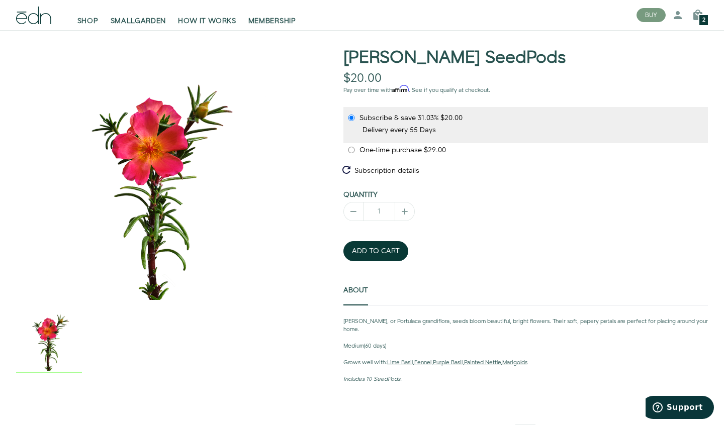
scroll to position [68, 0]
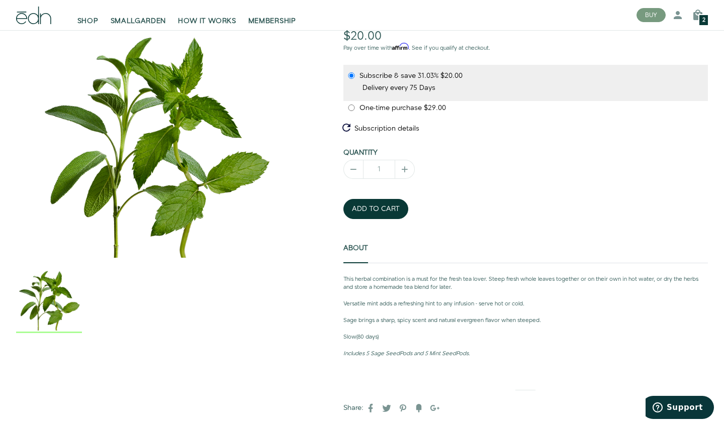
scroll to position [112, 0]
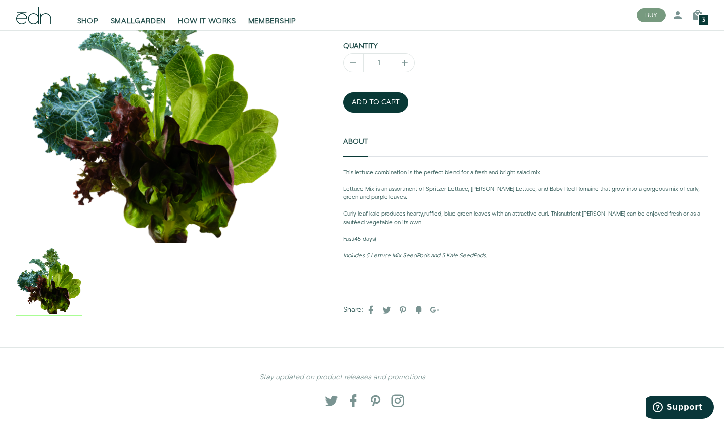
scroll to position [161, 0]
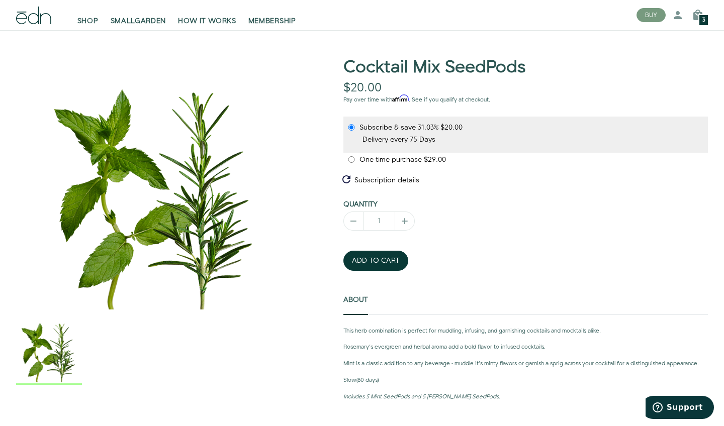
scroll to position [57, 0]
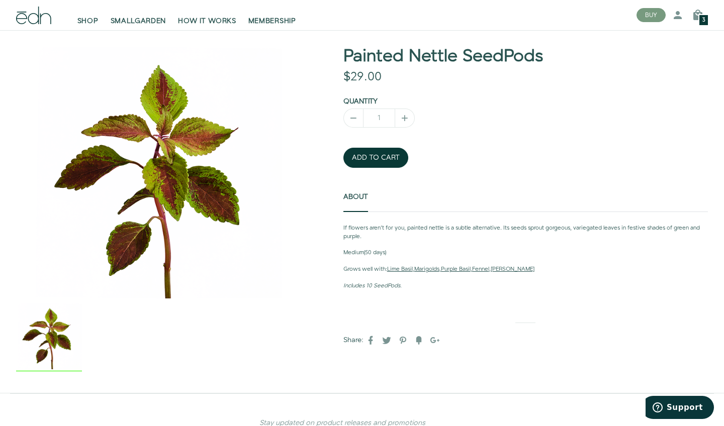
scroll to position [68, 0]
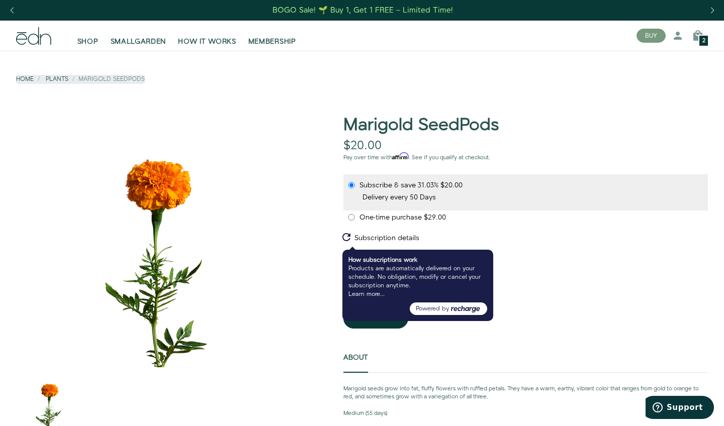
click at [490, 255] on div "How subscriptions work Products are automatically delivered on your schedule. N…" at bounding box center [417, 286] width 151 height 72
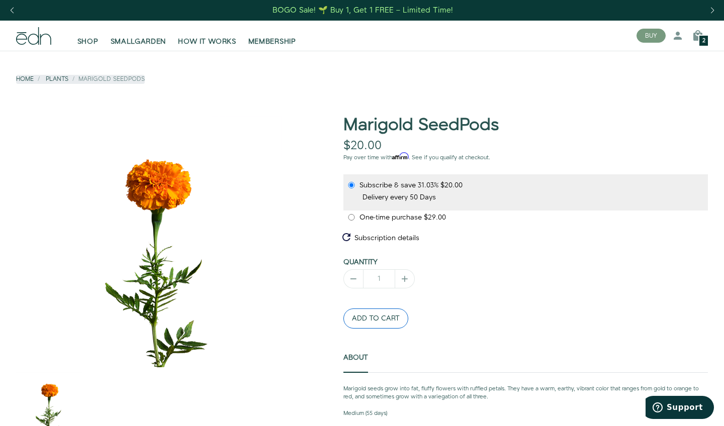
click at [354, 322] on button "ADD TO CART" at bounding box center [375, 319] width 65 height 20
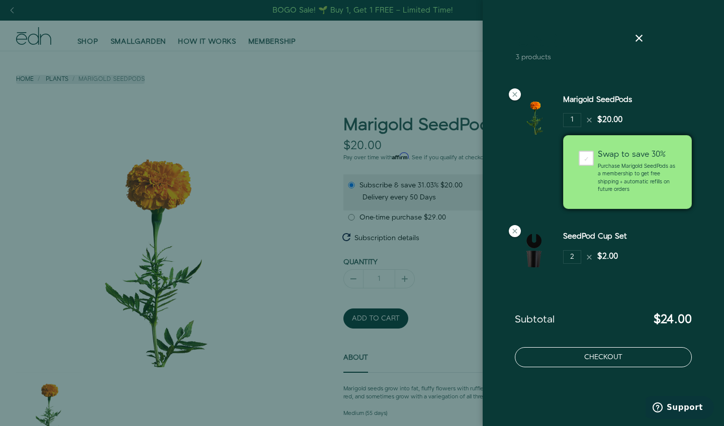
click at [547, 363] on button "Checkout" at bounding box center [603, 357] width 177 height 20
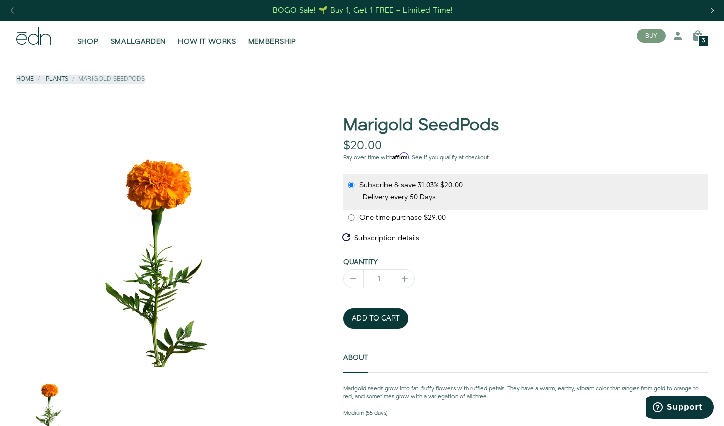
click at [393, 215] on span "One-time purchase" at bounding box center [391, 218] width 64 height 10
click at [355, 215] on input "One-time purchase $29.00" at bounding box center [351, 217] width 8 height 7
radio input "true"
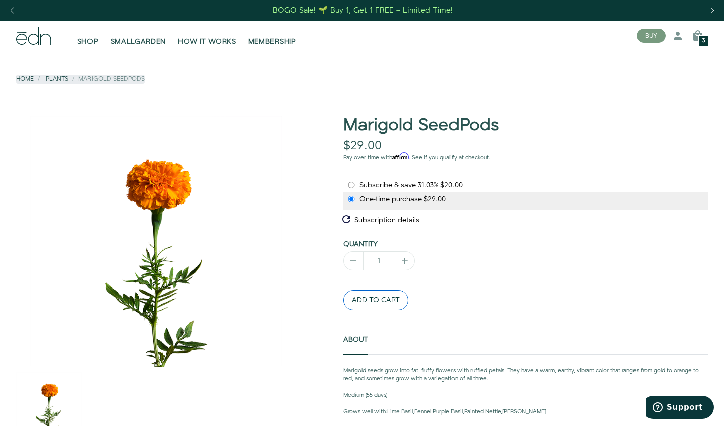
click at [365, 303] on button "ADD TO CART" at bounding box center [375, 300] width 65 height 20
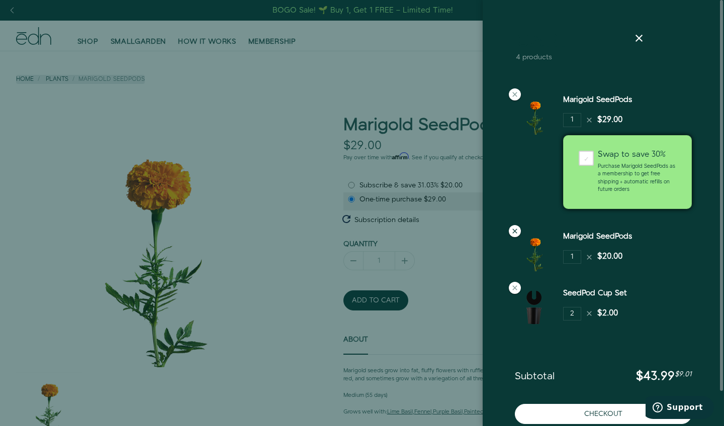
click at [513, 232] on icon at bounding box center [515, 231] width 8 height 8
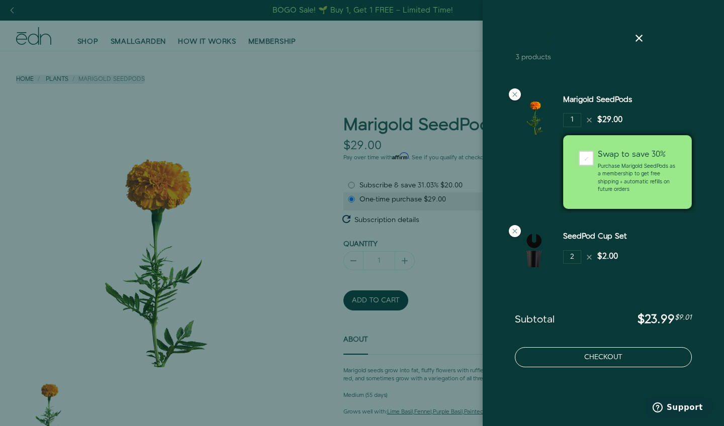
click at [555, 357] on button "Checkout" at bounding box center [603, 357] width 177 height 20
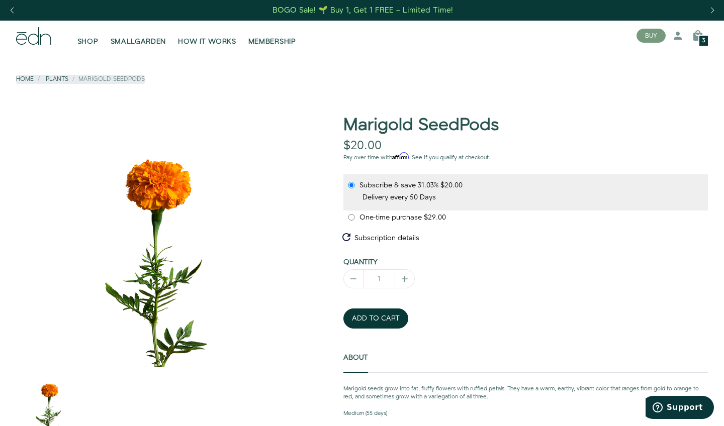
click at [350, 218] on input "One-time purchase $29.00" at bounding box center [351, 217] width 8 height 7
radio input "true"
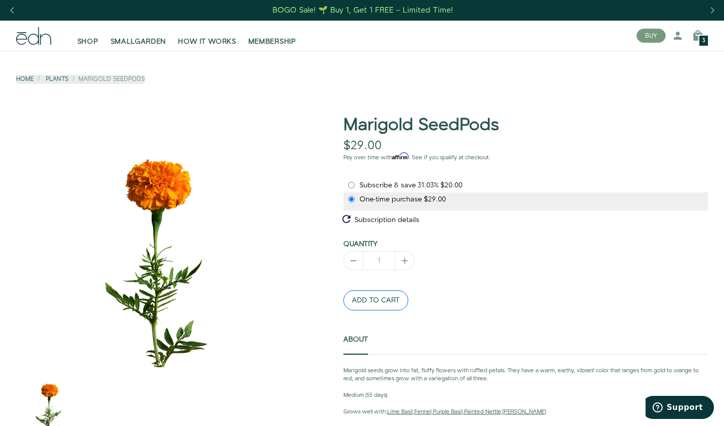
click at [371, 299] on button "ADD TO CART" at bounding box center [375, 300] width 65 height 20
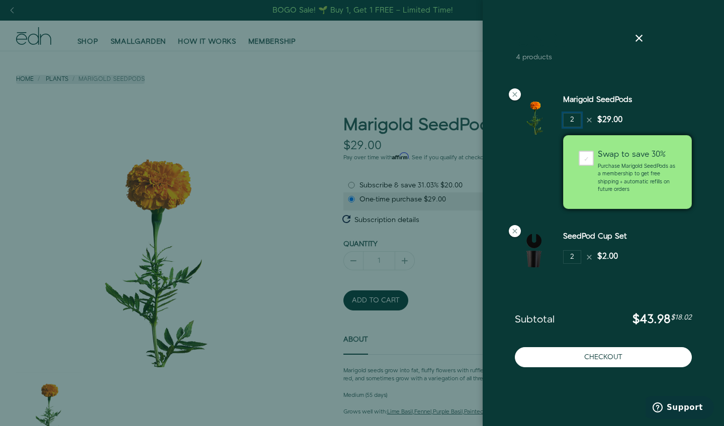
click at [570, 119] on input "2" at bounding box center [572, 120] width 18 height 14
type input "1"
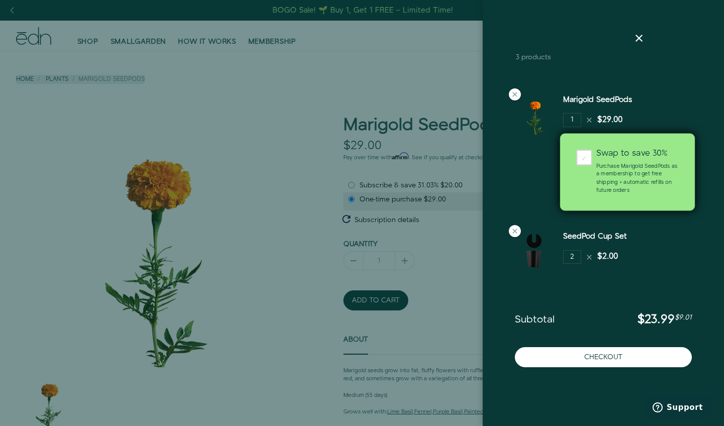
click at [585, 156] on div "✓" at bounding box center [584, 158] width 16 height 16
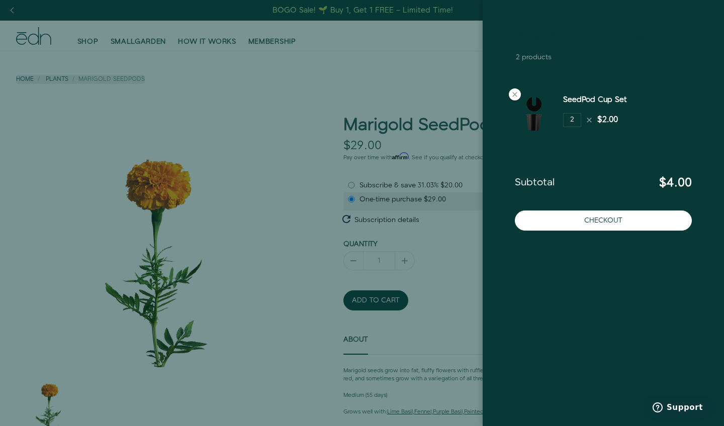
click at [639, 37] on icon at bounding box center [639, 38] width 12 height 12
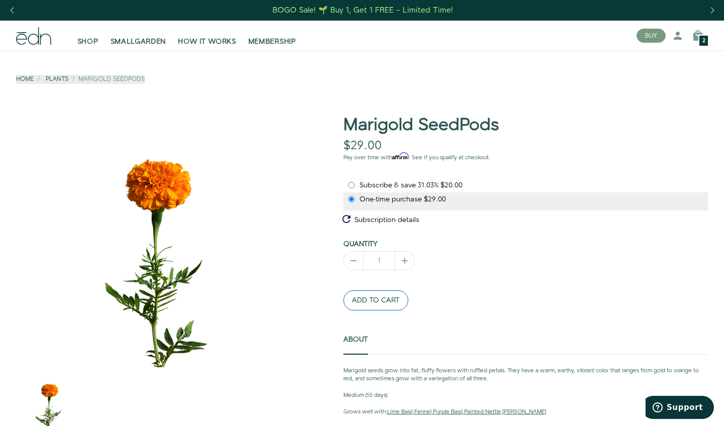
click at [387, 309] on button "ADD TO CART" at bounding box center [375, 300] width 65 height 20
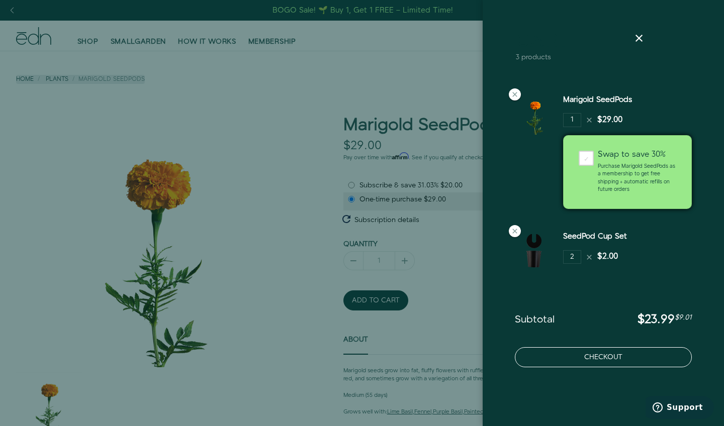
click at [558, 356] on button "Checkout" at bounding box center [603, 357] width 177 height 20
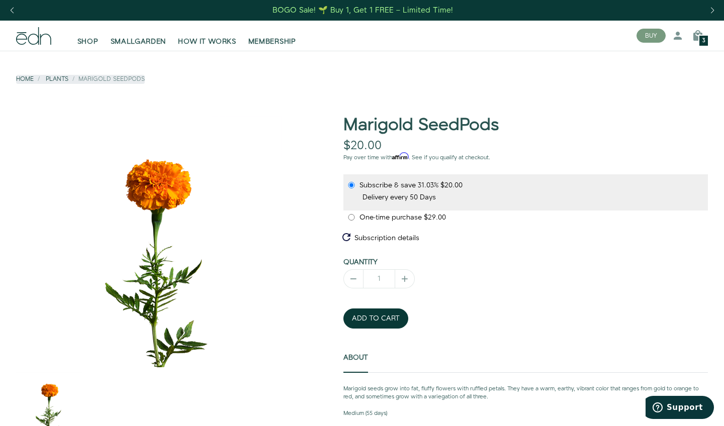
click at [387, 214] on span "One-time purchase" at bounding box center [391, 218] width 64 height 10
click at [355, 214] on input "One-time purchase $29.00" at bounding box center [351, 217] width 8 height 7
radio input "true"
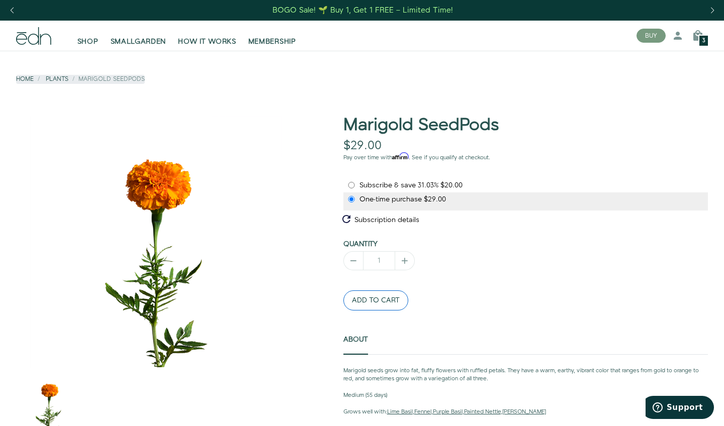
click at [403, 305] on button "ADD TO CART" at bounding box center [375, 300] width 65 height 20
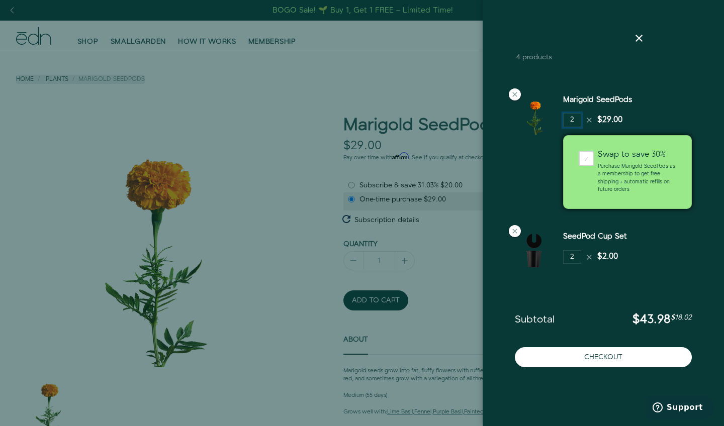
click at [573, 119] on input "2" at bounding box center [572, 120] width 18 height 14
type input "1"
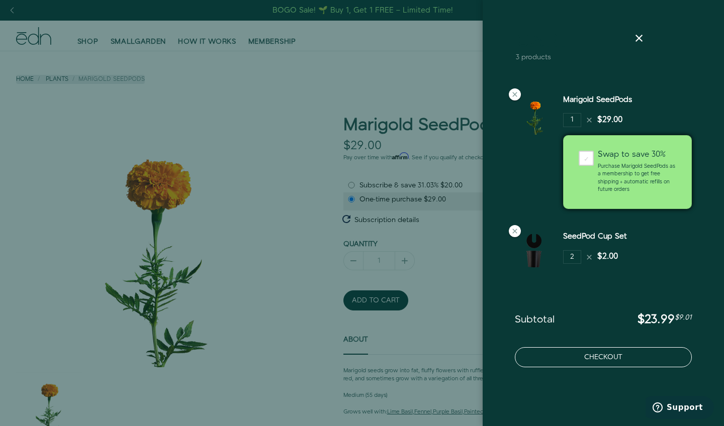
click at [629, 350] on button "Checkout" at bounding box center [603, 357] width 177 height 20
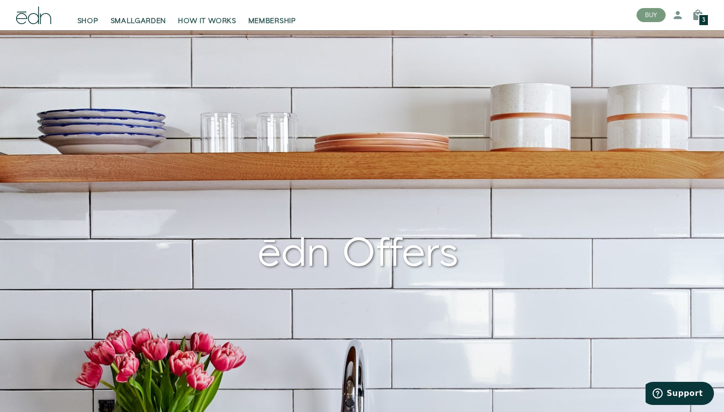
scroll to position [25, 0]
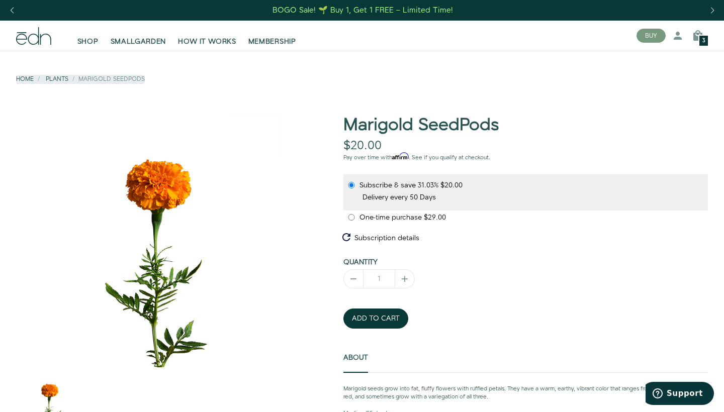
click at [357, 213] on div "One-time purchase $29.00" at bounding box center [525, 218] width 356 height 14
click at [701, 31] on icon at bounding box center [697, 36] width 12 height 12
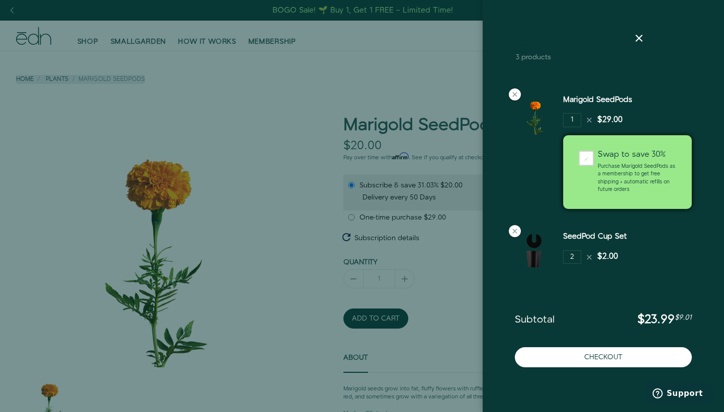
click at [589, 121] on icon at bounding box center [589, 120] width 8 height 8
click at [511, 98] on div at bounding box center [515, 94] width 12 height 12
click at [514, 92] on icon at bounding box center [515, 94] width 8 height 8
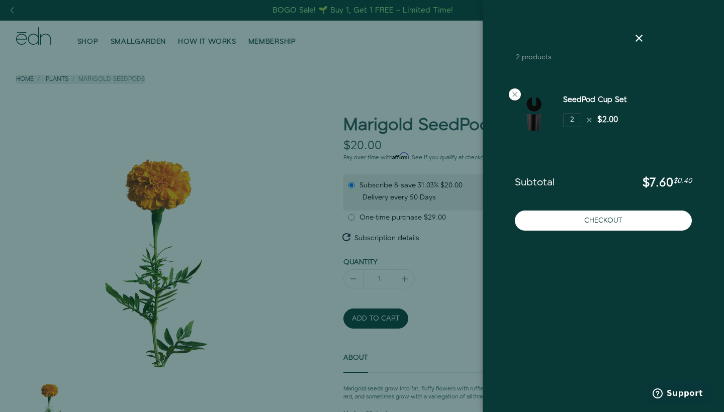
click at [419, 83] on div at bounding box center [362, 206] width 724 height 412
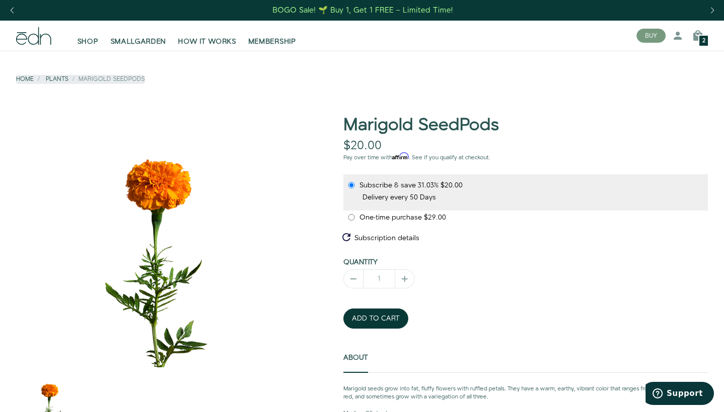
click at [349, 217] on input "One-time purchase $29.00" at bounding box center [351, 217] width 8 height 7
radio input "true"
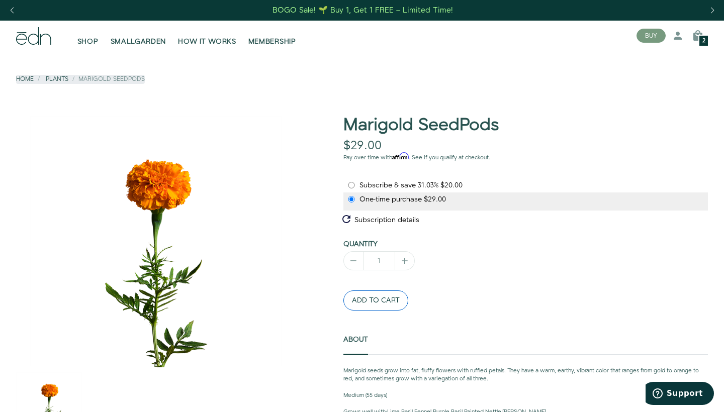
click at [371, 309] on button "ADD TO CART" at bounding box center [375, 300] width 65 height 20
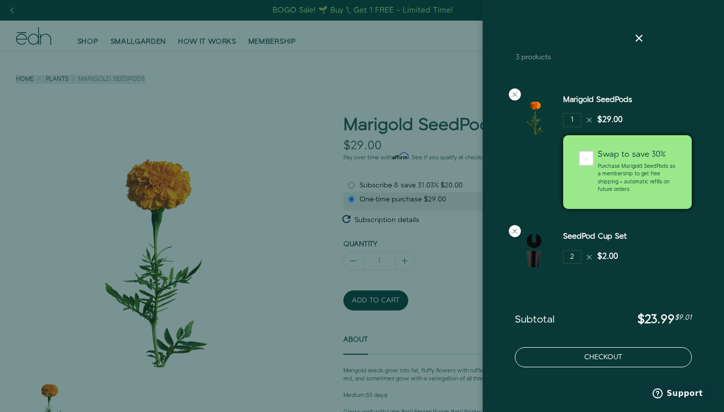
click at [578, 366] on button "Checkout" at bounding box center [603, 357] width 177 height 20
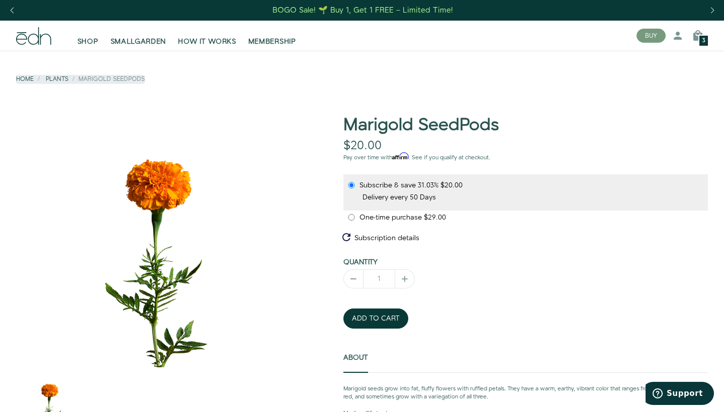
click at [707, 37] on div "3" at bounding box center [703, 41] width 11 height 12
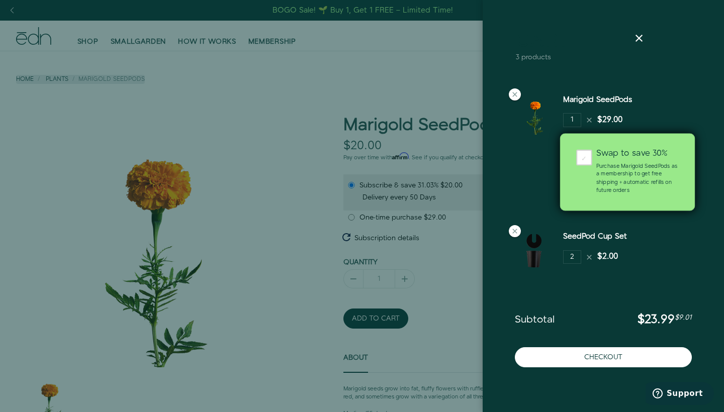
click at [584, 161] on div "✓" at bounding box center [584, 158] width 16 height 16
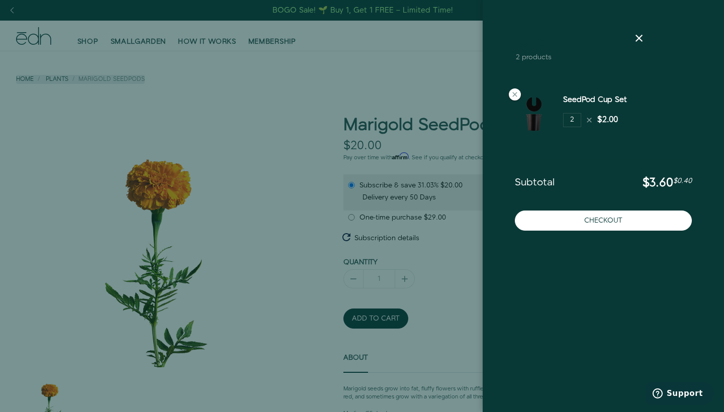
click at [647, 36] on div at bounding box center [639, 38] width 28 height 12
click at [635, 42] on icon at bounding box center [639, 38] width 12 height 12
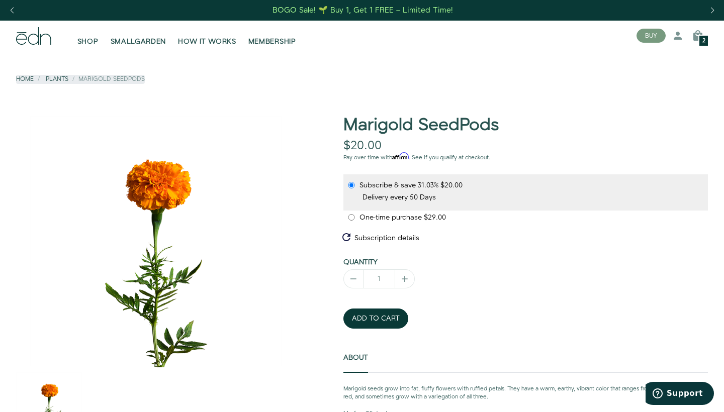
click at [395, 216] on span "One-time purchase" at bounding box center [391, 218] width 64 height 10
click at [355, 216] on input "One-time purchase $29.00" at bounding box center [351, 217] width 8 height 7
radio input "true"
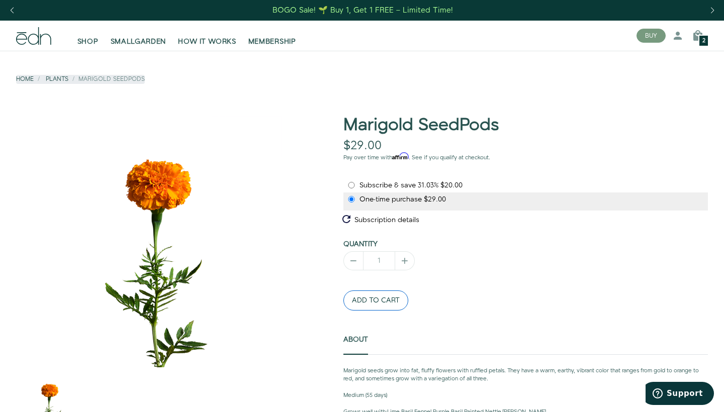
click at [349, 305] on button "ADD TO CART" at bounding box center [375, 300] width 65 height 20
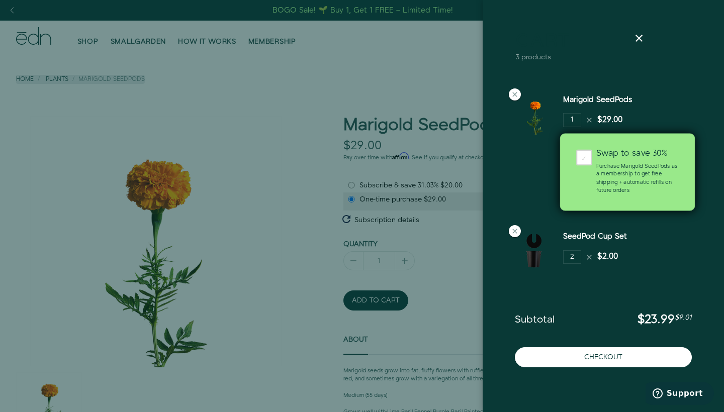
click at [587, 157] on div "Swap to save 30% Purchase Marigold SeedPods as a membership to get free shippin…" at bounding box center [636, 172] width 99 height 45
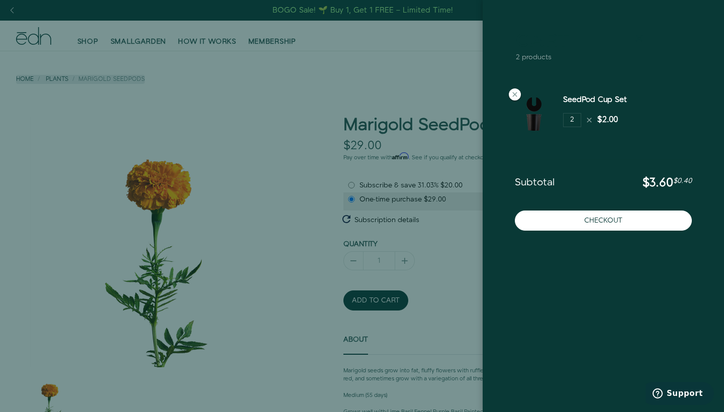
click at [639, 37] on icon at bounding box center [639, 38] width 12 height 12
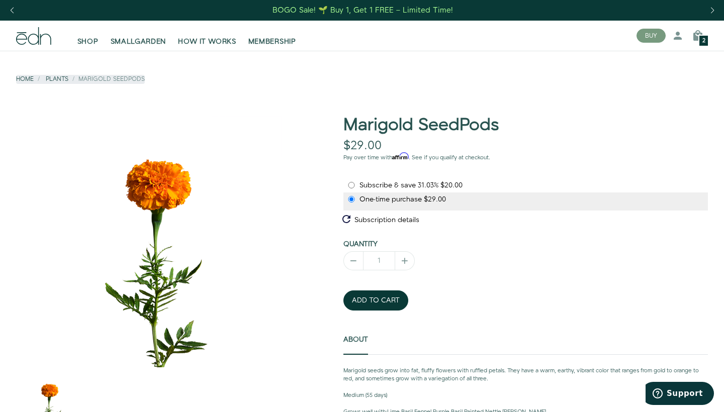
click at [379, 198] on span "One-time purchase" at bounding box center [391, 199] width 64 height 10
click at [355, 198] on input "One-time purchase $29.00" at bounding box center [351, 199] width 8 height 7
click at [364, 309] on button "ADD TO CART" at bounding box center [375, 300] width 65 height 20
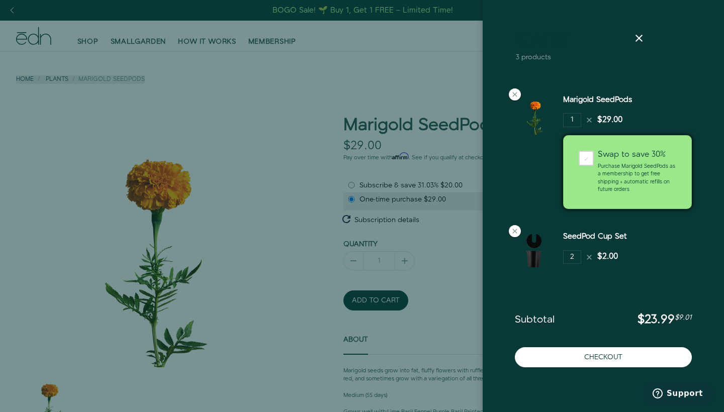
click at [547, 371] on div "Checkout" at bounding box center [602, 360] width 193 height 26
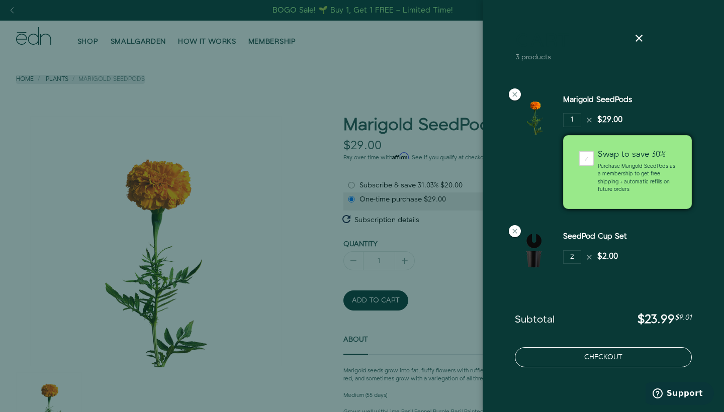
click at [547, 361] on button "Checkout" at bounding box center [603, 357] width 177 height 20
